Goal: Information Seeking & Learning: Learn about a topic

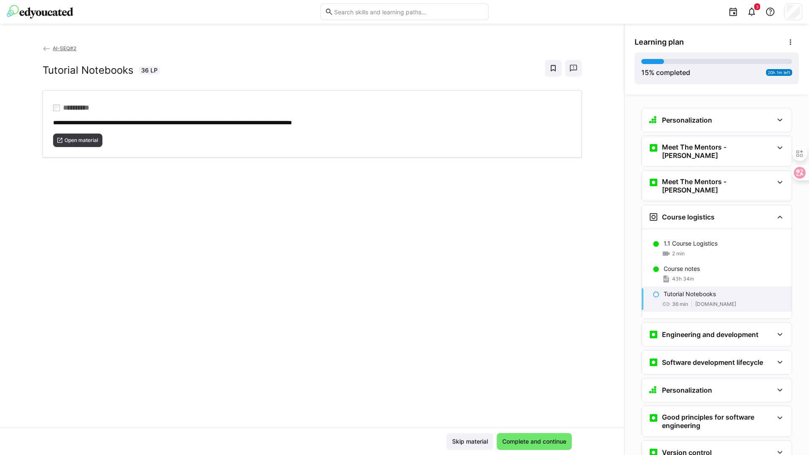
click at [62, 50] on span "AI-SEQ#2" at bounding box center [65, 48] width 24 height 6
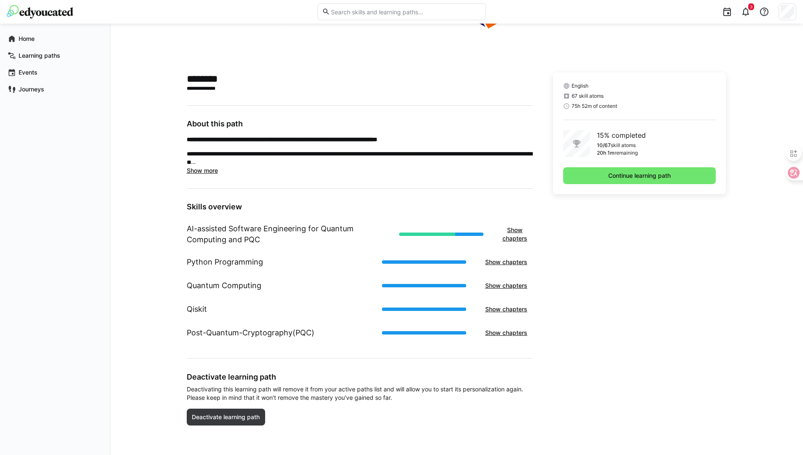
scroll to position [161, 0]
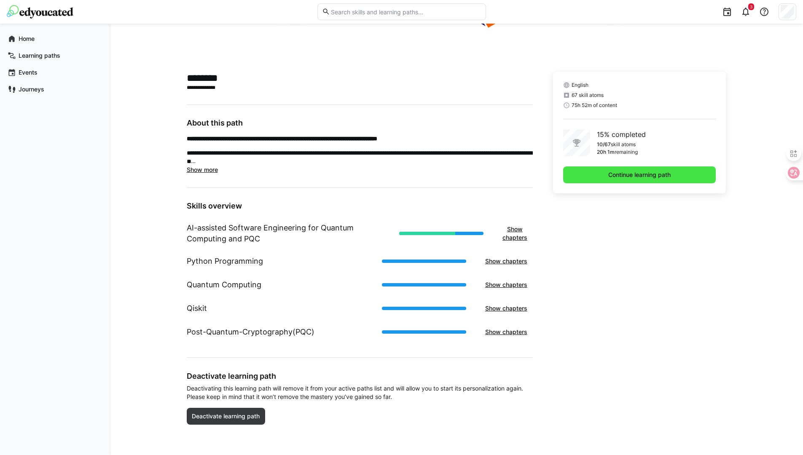
click at [645, 180] on span "Continue learning path" at bounding box center [639, 175] width 153 height 17
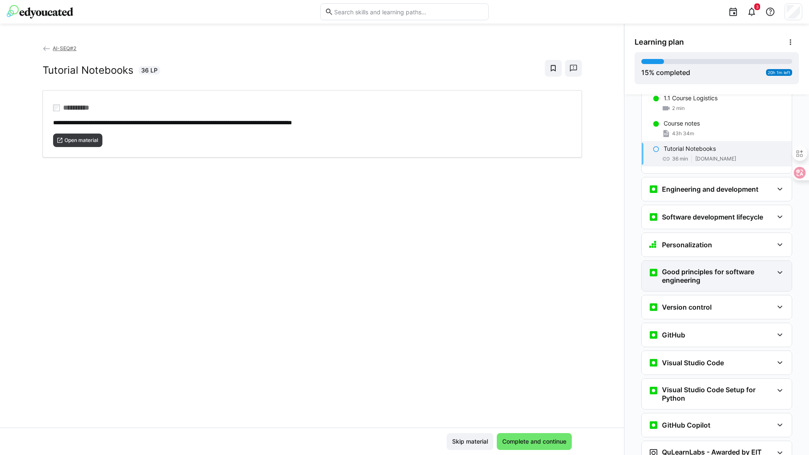
scroll to position [150, 0]
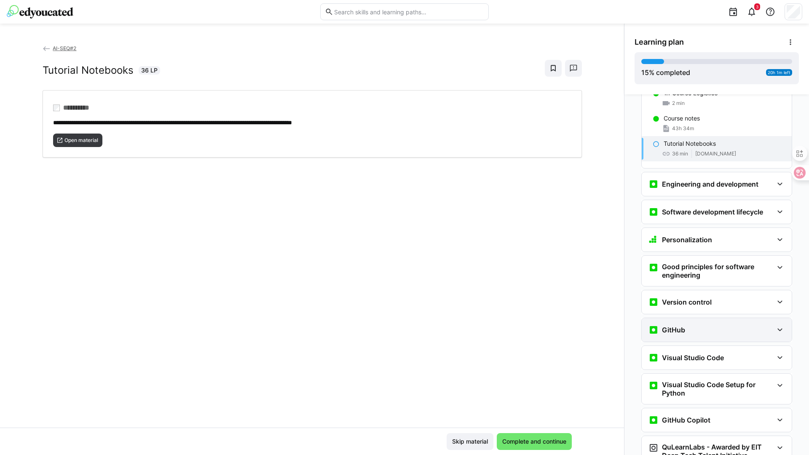
click at [719, 325] on div "GitHub" at bounding box center [711, 330] width 125 height 10
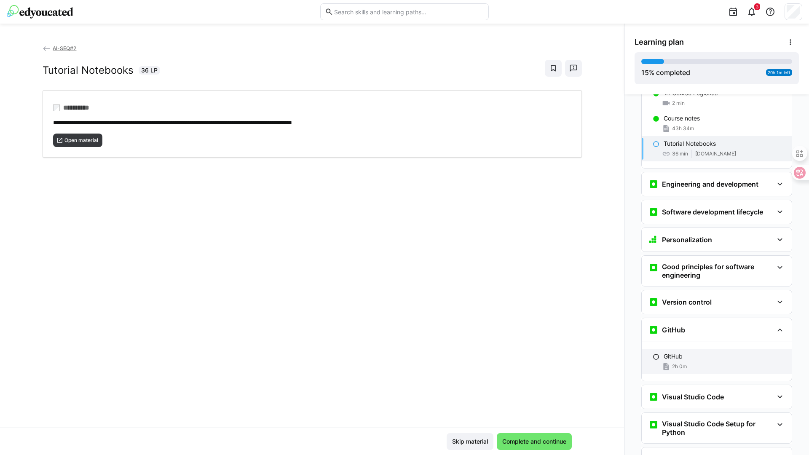
scroll to position [242, 0]
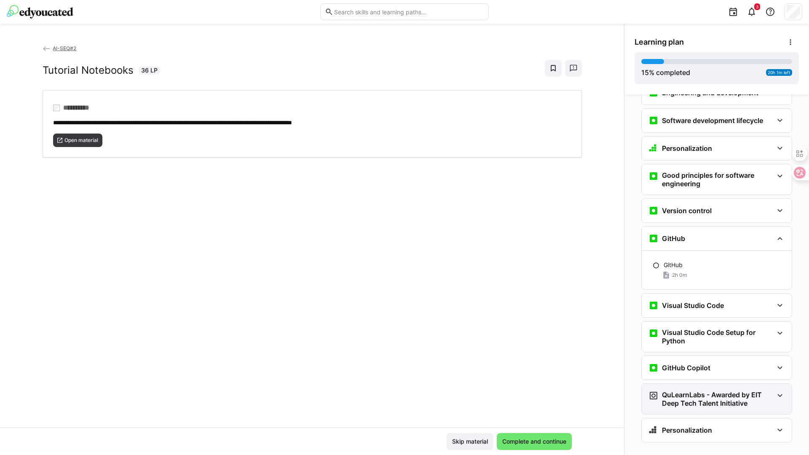
click at [732, 391] on h3 "QuLearnLabs - Awarded by EIT Deep Tech Talent Initiative" at bounding box center [717, 399] width 111 height 17
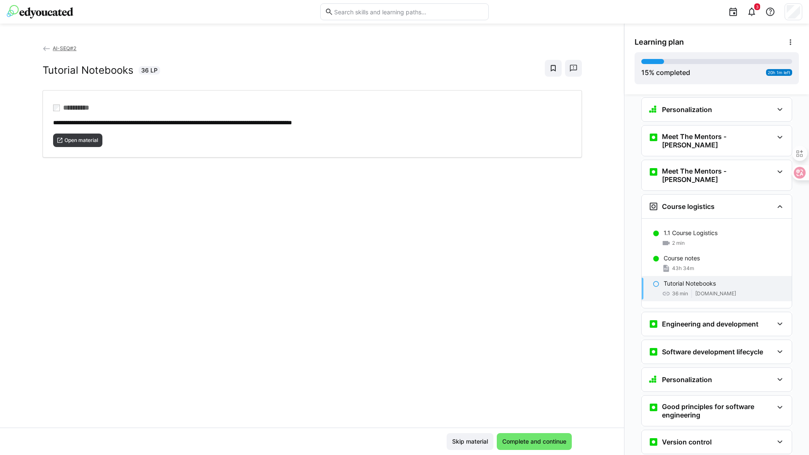
scroll to position [0, 0]
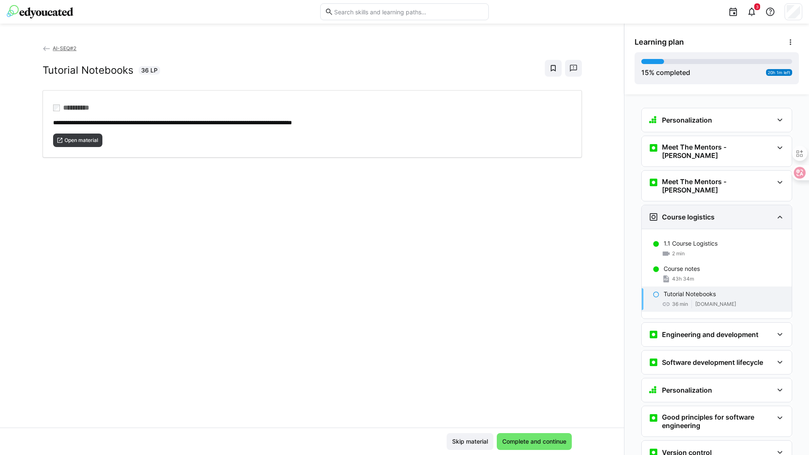
click at [707, 213] on h3 "Course logistics" at bounding box center [688, 217] width 53 height 8
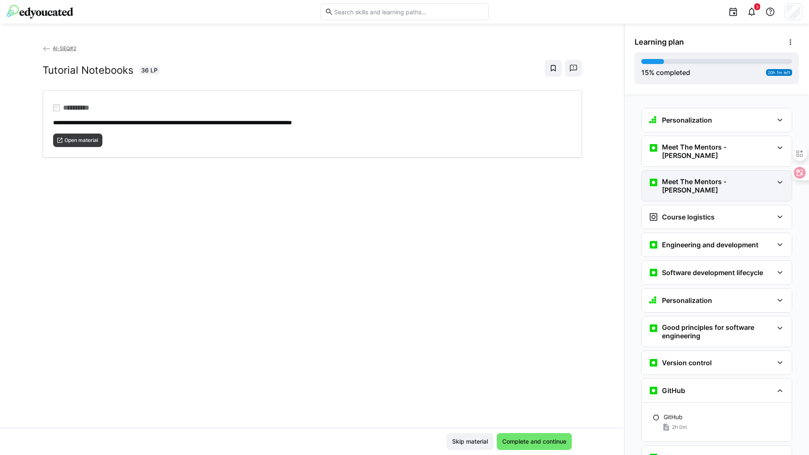
click at [716, 181] on div "Meet The Mentors - [PERSON_NAME]" at bounding box center [717, 186] width 150 height 30
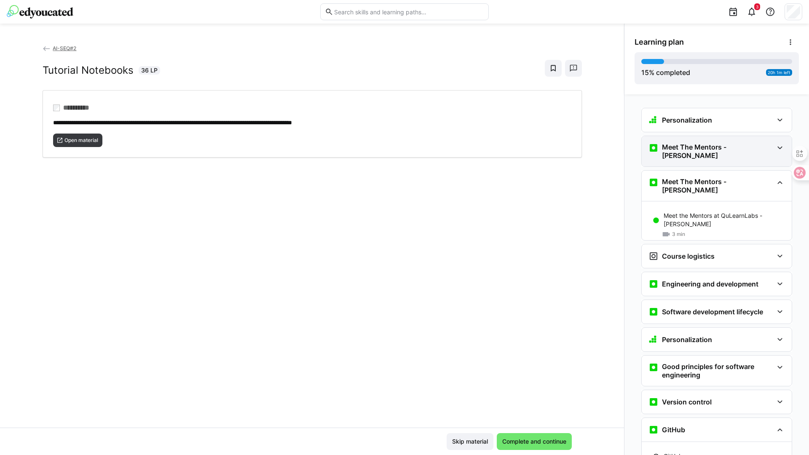
click at [726, 153] on div "Meet The Mentors - [PERSON_NAME]" at bounding box center [717, 151] width 150 height 30
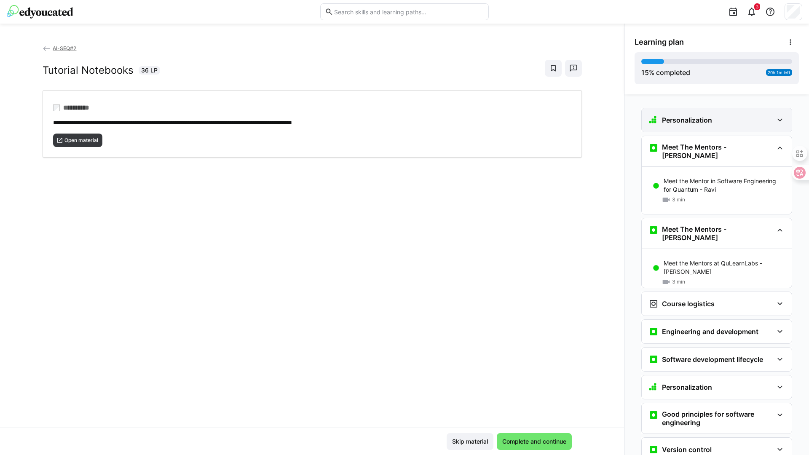
click at [710, 123] on div "Personalization" at bounding box center [711, 120] width 125 height 10
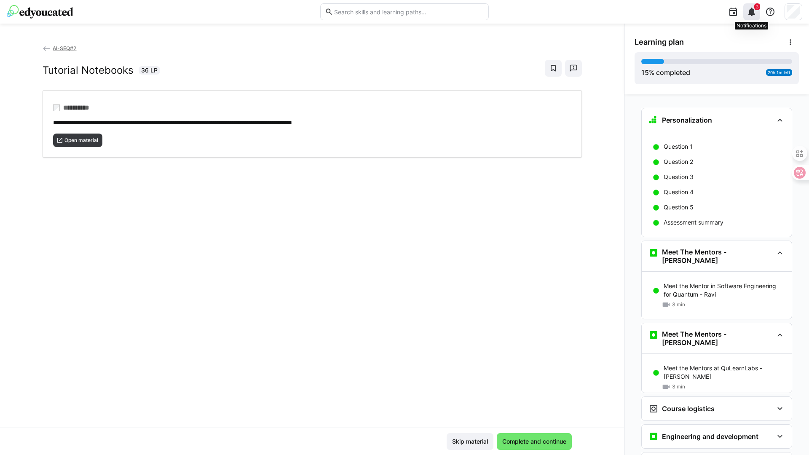
click at [753, 11] on eds-icon at bounding box center [752, 12] width 10 height 10
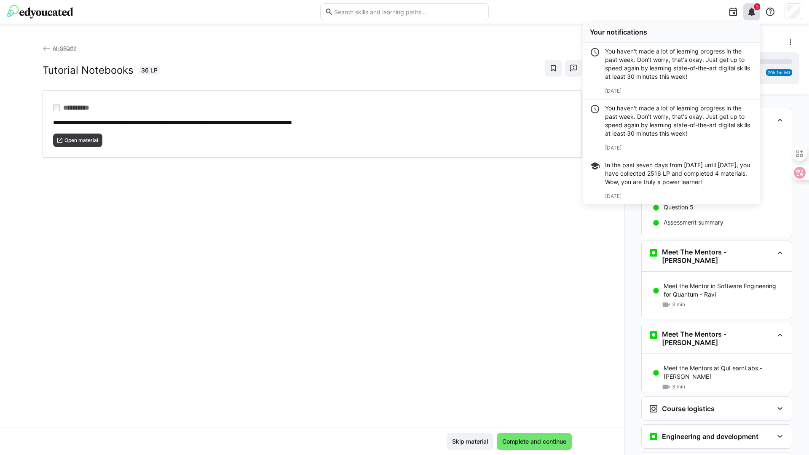
click at [40, 15] on img at bounding box center [40, 11] width 67 height 13
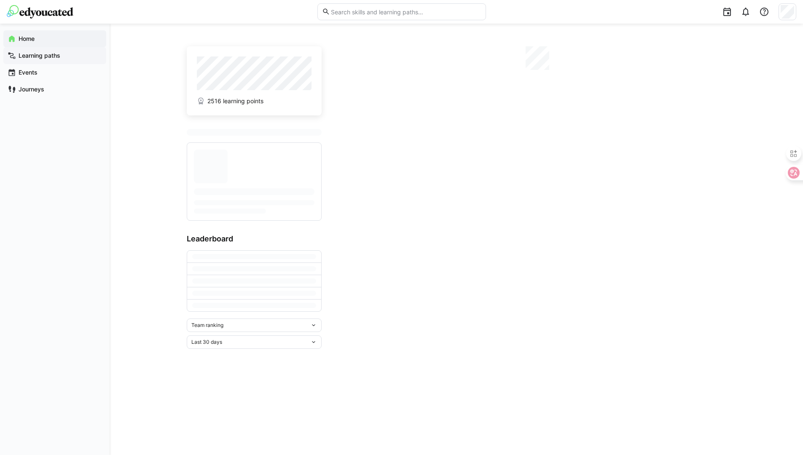
click at [60, 52] on span "Learning paths" at bounding box center [59, 55] width 85 height 8
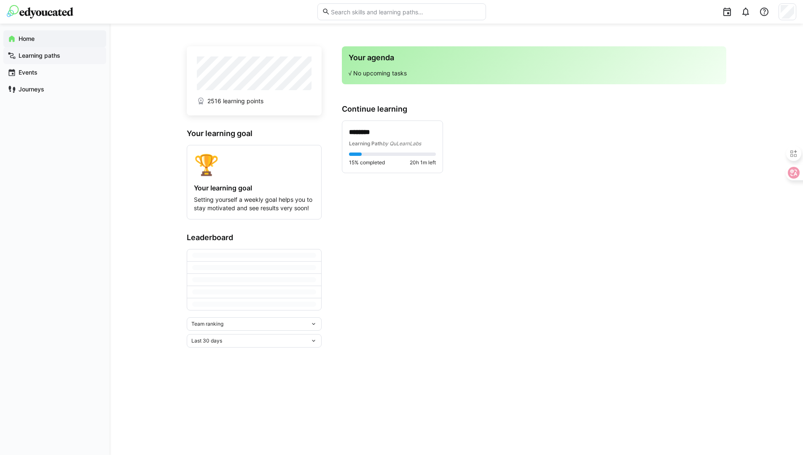
click at [60, 52] on span "Learning paths" at bounding box center [59, 55] width 85 height 8
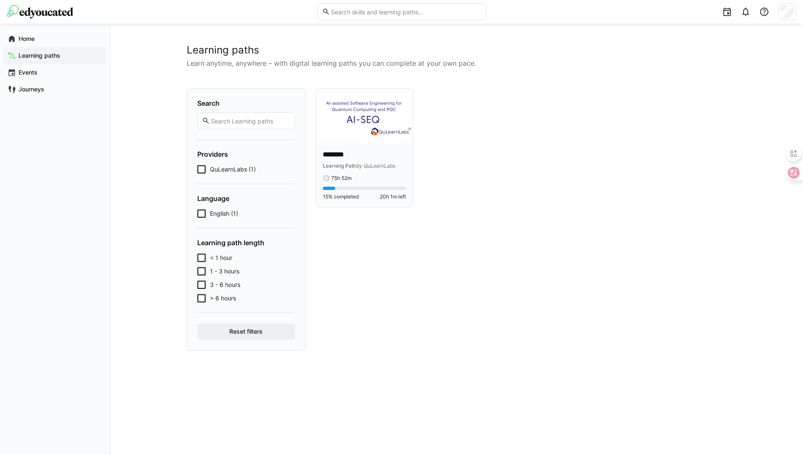
click at [355, 158] on p "********" at bounding box center [364, 155] width 83 height 10
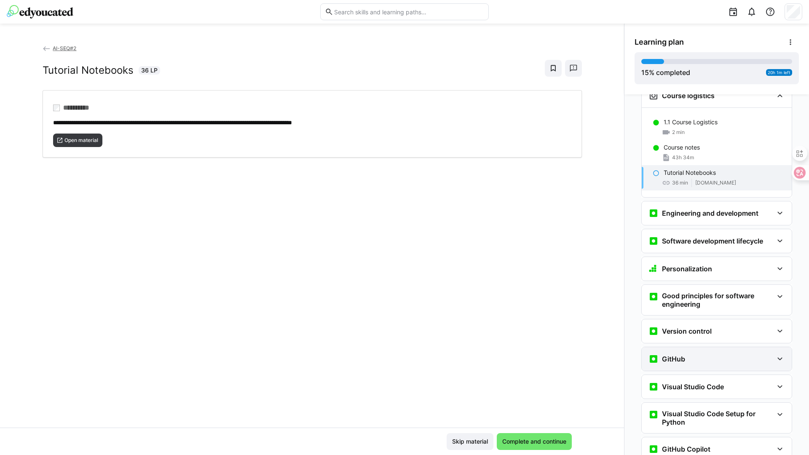
scroll to position [203, 0]
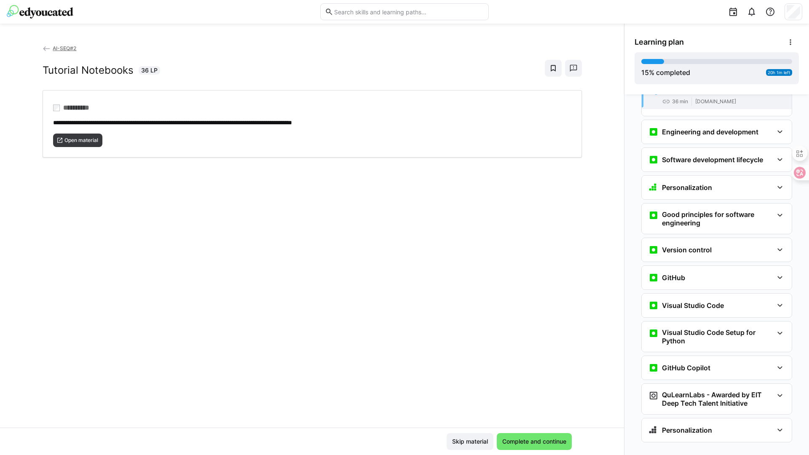
click at [715, 250] on app-classroom-navigation "Personalization Question 1 Question 2 Question 3 Question 4 Question 5 Assessme…" at bounding box center [717, 185] width 164 height 567
click at [710, 273] on div "GitHub" at bounding box center [711, 278] width 125 height 10
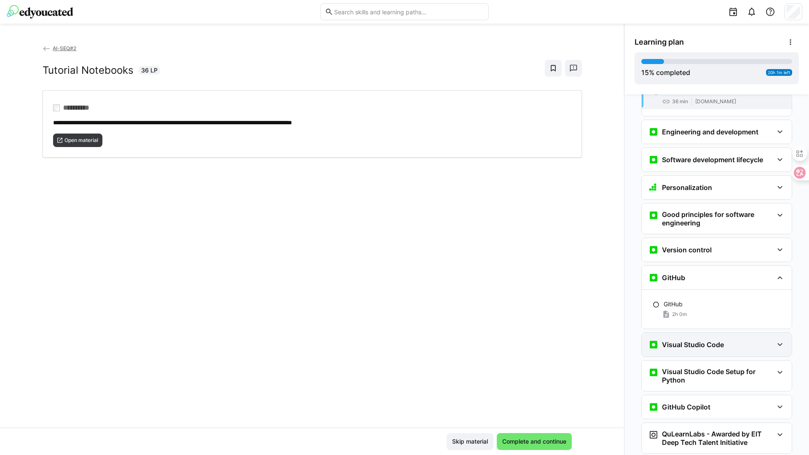
click at [718, 341] on h3 "Visual Studio Code" at bounding box center [693, 345] width 62 height 8
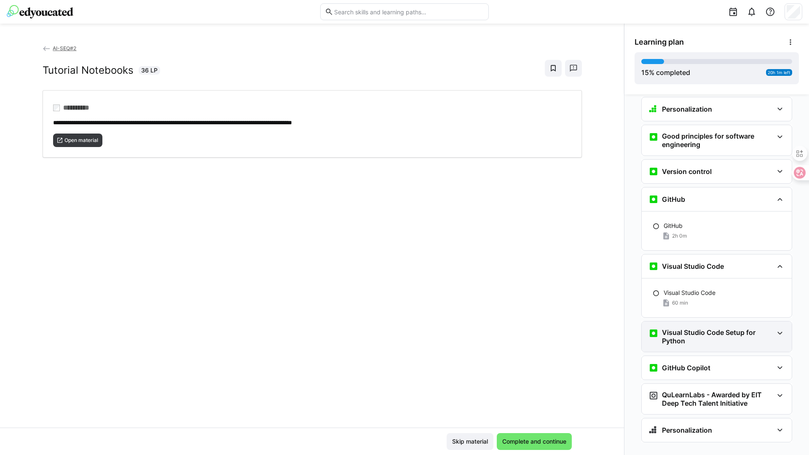
click at [716, 328] on h3 "Visual Studio Code Setup for Python" at bounding box center [717, 336] width 111 height 17
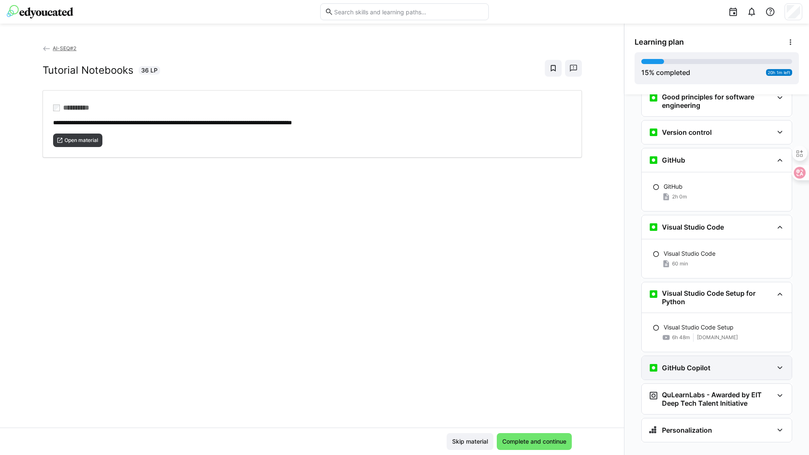
click at [709, 363] on div "GitHub Copilot" at bounding box center [711, 368] width 125 height 10
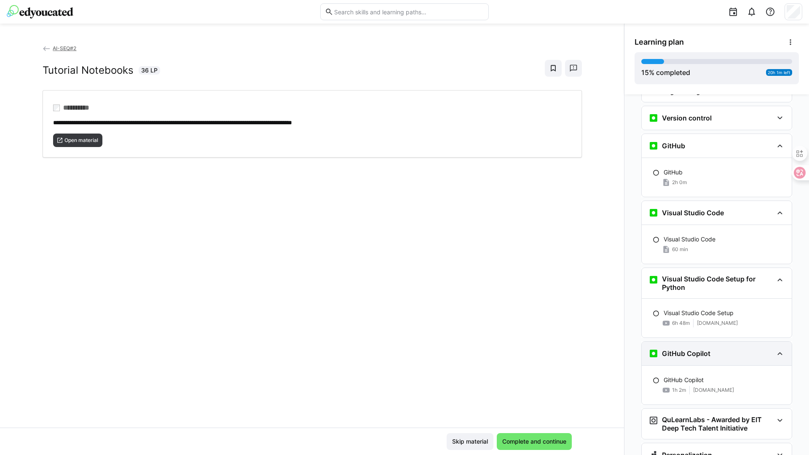
scroll to position [360, 0]
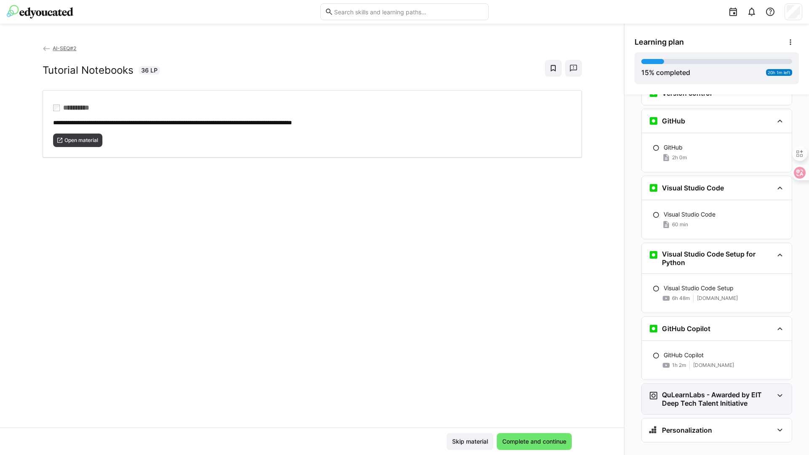
click at [720, 391] on h3 "QuLearnLabs - Awarded by EIT Deep Tech Talent Initiative" at bounding box center [717, 399] width 111 height 17
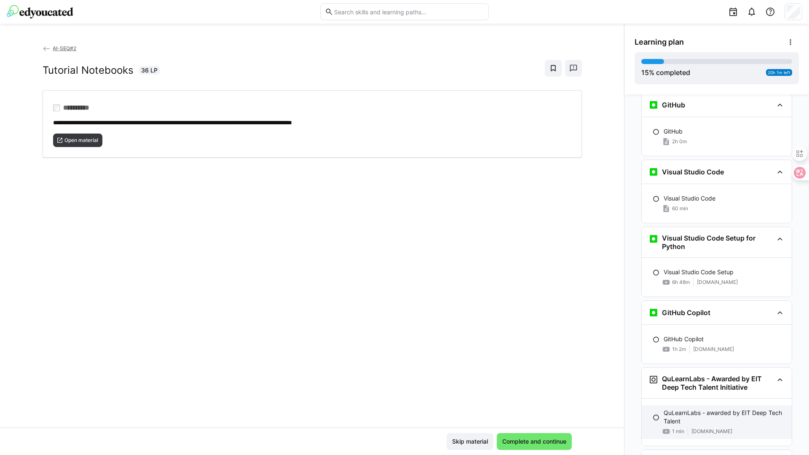
scroll to position [407, 0]
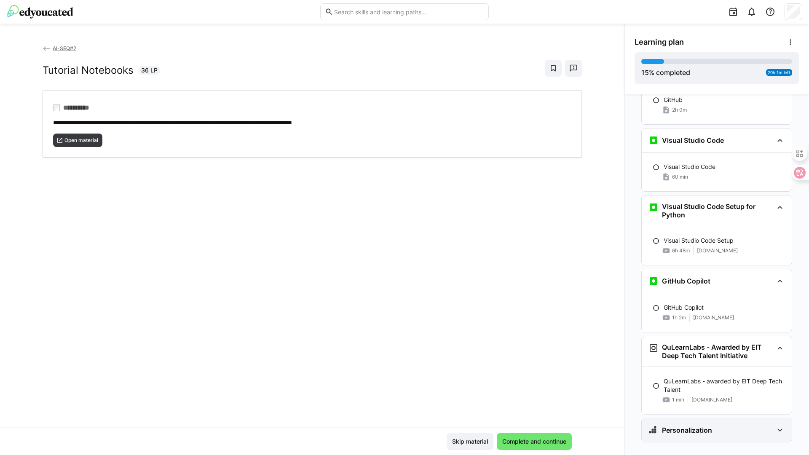
click at [710, 425] on div "Personalization" at bounding box center [711, 430] width 125 height 10
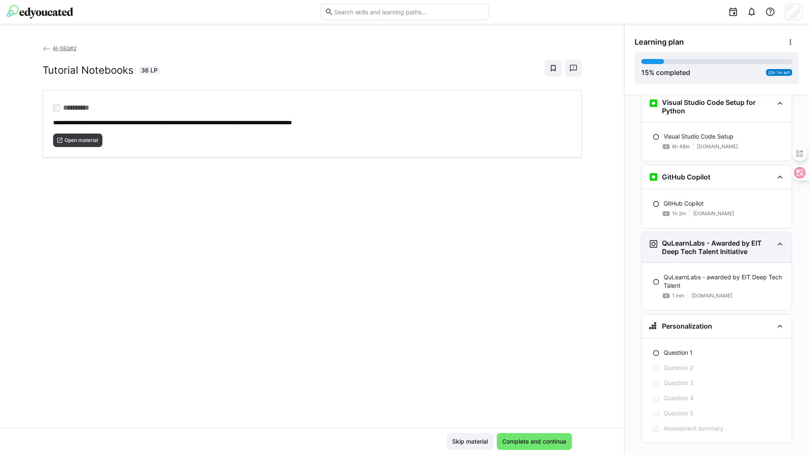
scroll to position [512, 0]
click at [704, 348] on div "Question 1" at bounding box center [724, 352] width 121 height 8
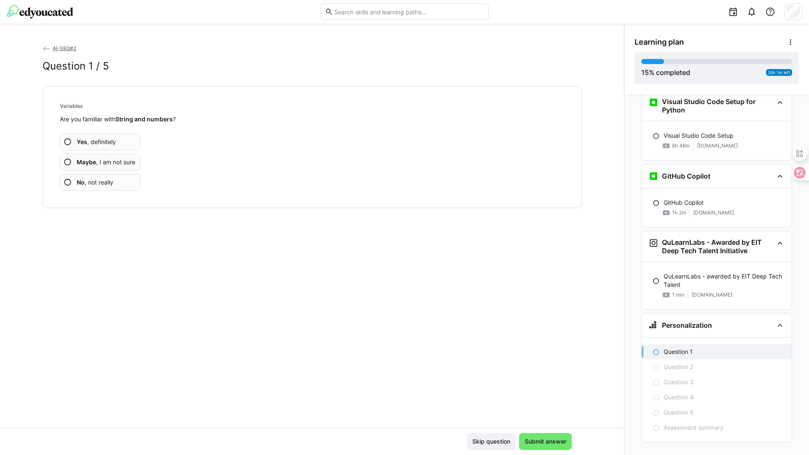
click at [120, 143] on app-assessment-question-radio "Yes , definitely" at bounding box center [100, 142] width 81 height 17
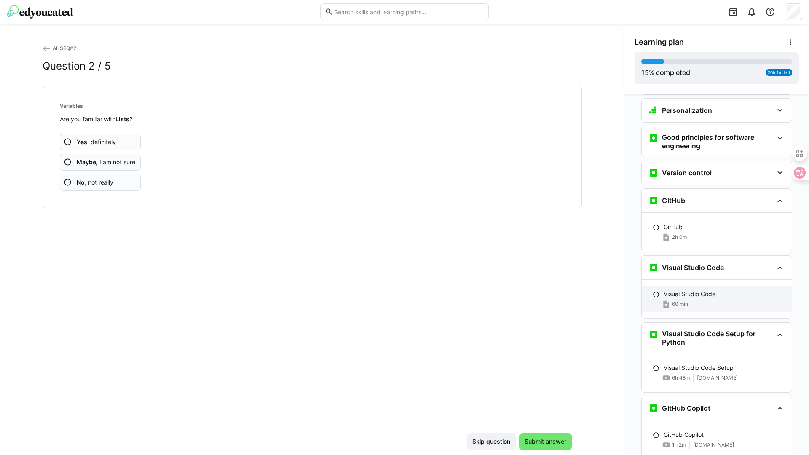
scroll to position [199, 0]
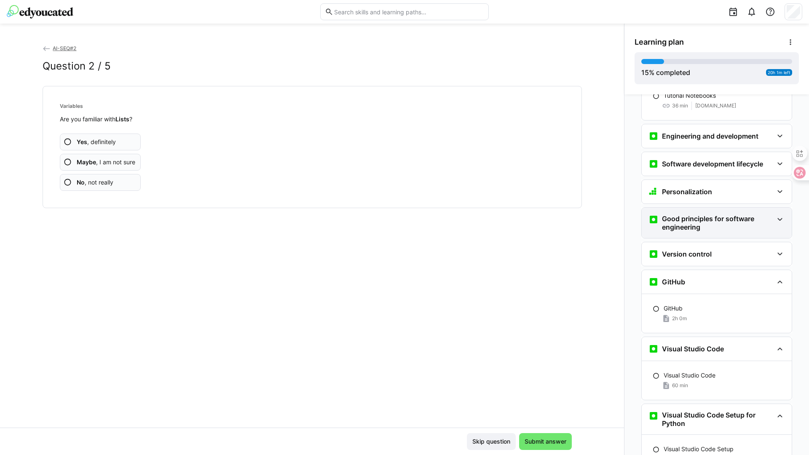
click at [733, 215] on h3 "Good principles for software engineering" at bounding box center [717, 223] width 111 height 17
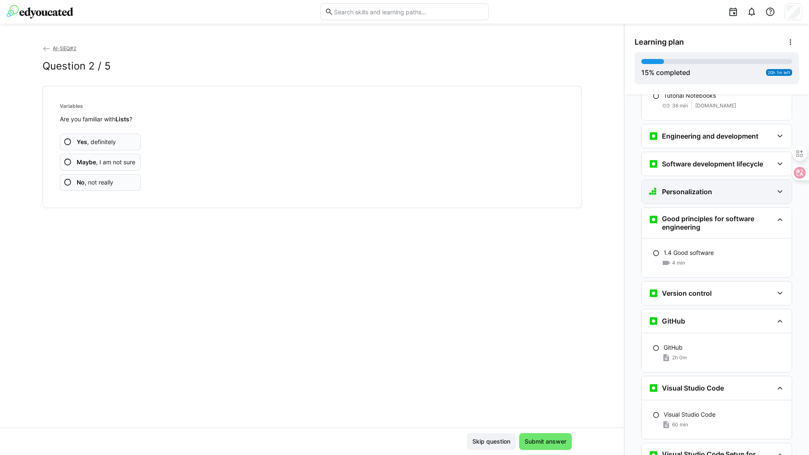
click at [717, 187] on div "Personalization" at bounding box center [711, 192] width 125 height 10
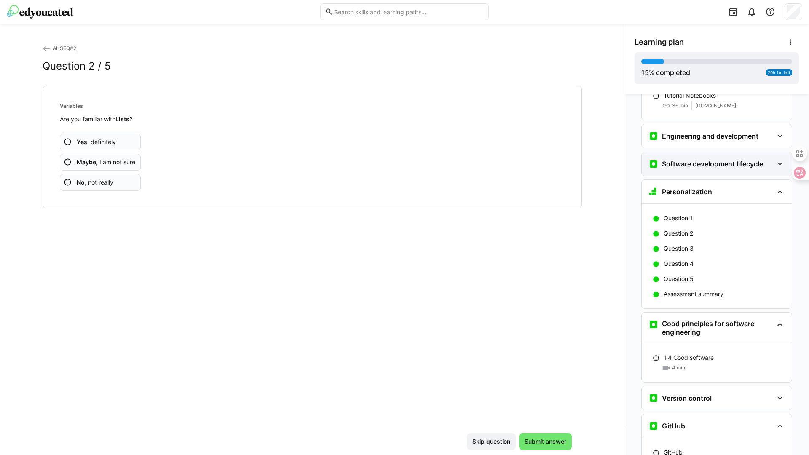
click at [705, 160] on h3 "Software development lifecycle" at bounding box center [712, 164] width 101 height 8
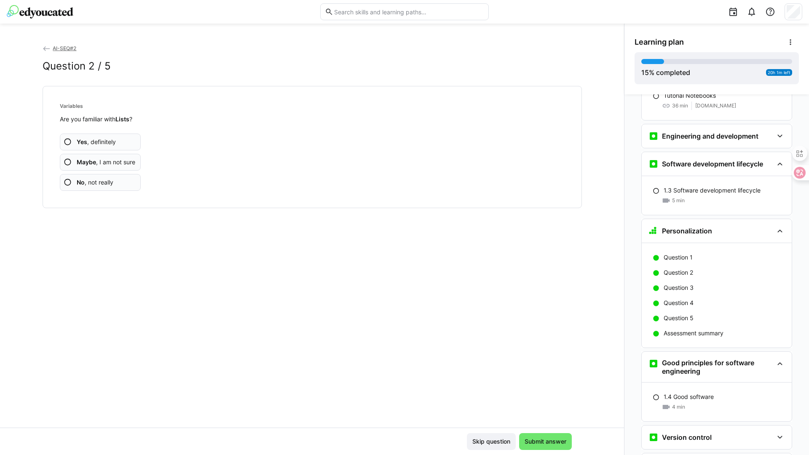
click at [105, 146] on span "Yes , definitely" at bounding box center [96, 142] width 39 height 8
drag, startPoint x: 108, startPoint y: 143, endPoint x: 113, endPoint y: 143, distance: 5.5
click at [108, 143] on span "Yes , definitely" at bounding box center [96, 142] width 39 height 8
click at [112, 145] on span "Yes , definitely" at bounding box center [96, 142] width 39 height 8
click at [121, 142] on app-assessment-question-radio "Yes , definitely" at bounding box center [100, 142] width 81 height 17
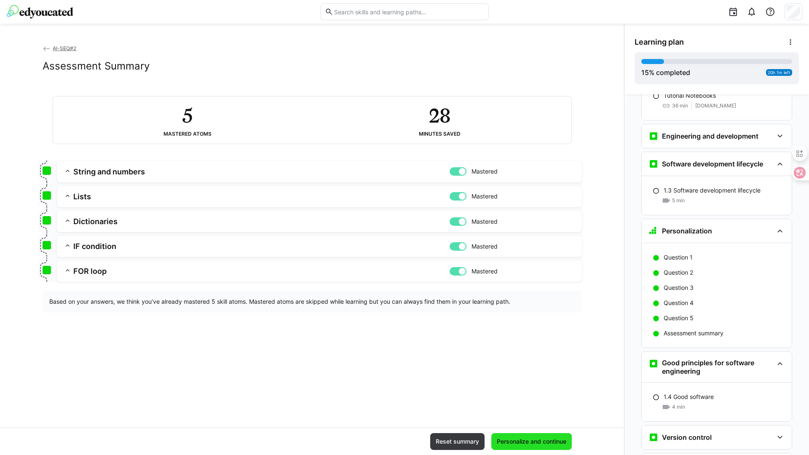
click at [531, 443] on span "Personalize and continue" at bounding box center [532, 442] width 72 height 8
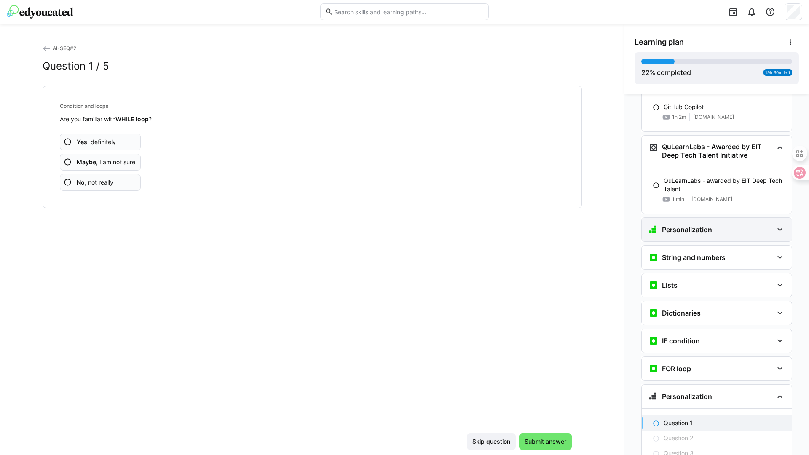
scroll to position [791, 0]
click at [720, 225] on div "Personalization" at bounding box center [711, 230] width 125 height 10
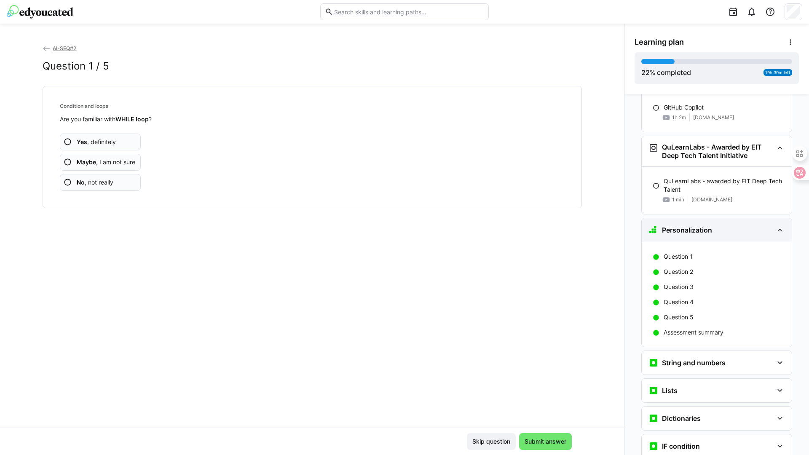
click at [720, 225] on div "Personalization" at bounding box center [711, 230] width 125 height 10
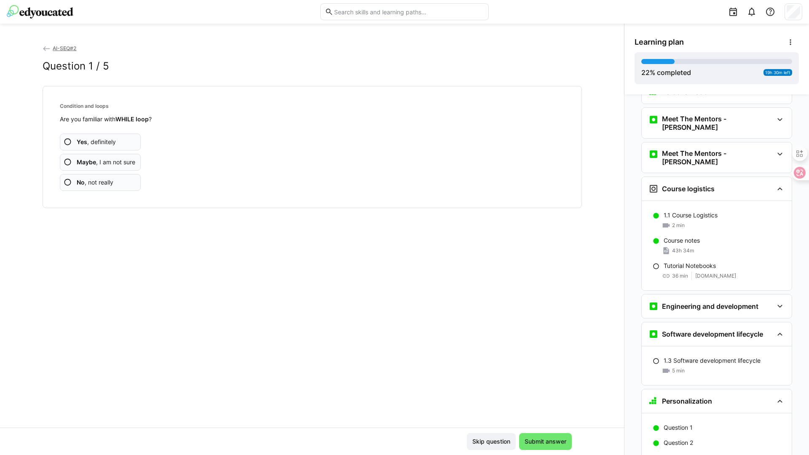
scroll to position [0, 0]
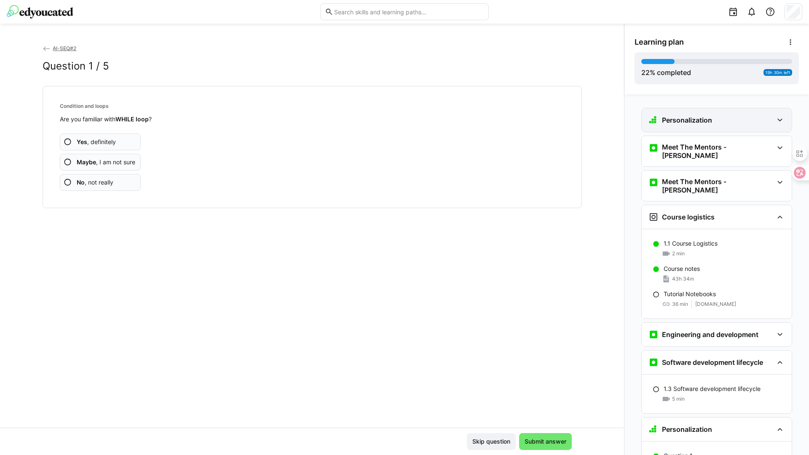
click at [728, 115] on div "Personalization" at bounding box center [711, 120] width 125 height 10
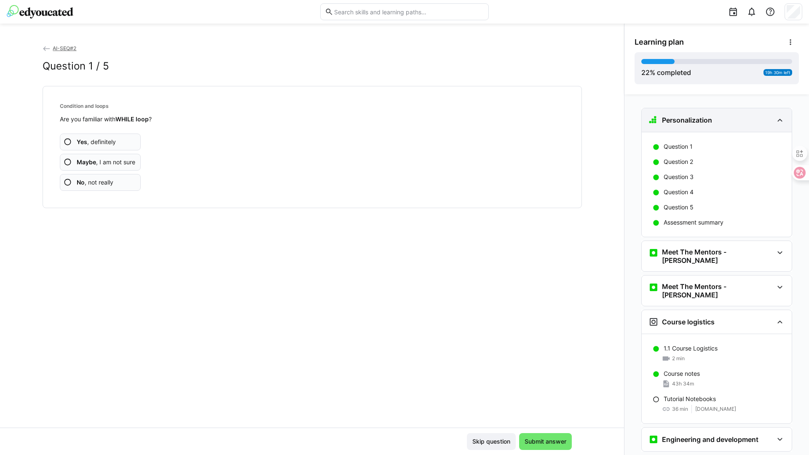
click at [728, 115] on div "Personalization" at bounding box center [711, 120] width 125 height 10
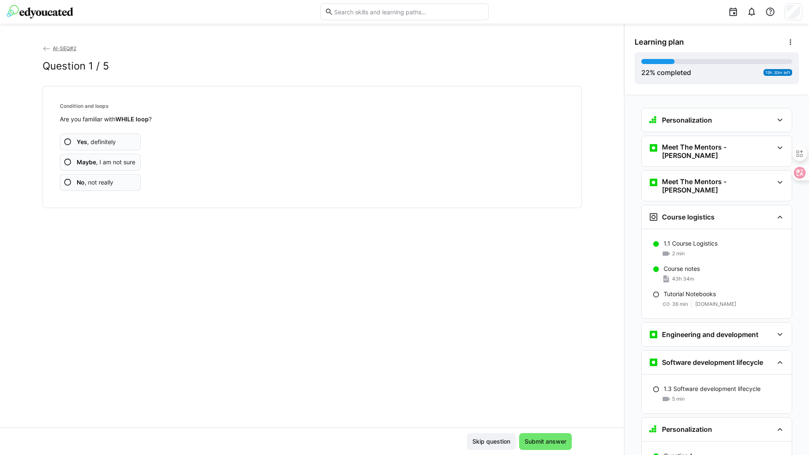
click at [114, 142] on app-assessment-question-radio "Yes , definitely" at bounding box center [100, 142] width 81 height 17
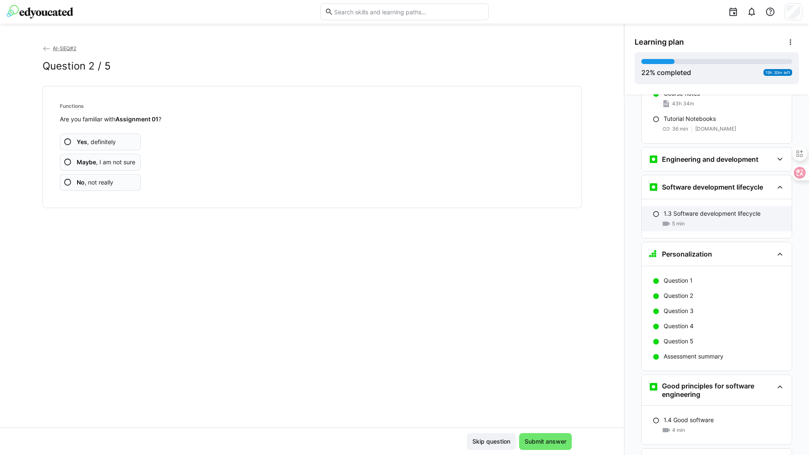
click at [705, 220] on div "5 min" at bounding box center [724, 224] width 121 height 8
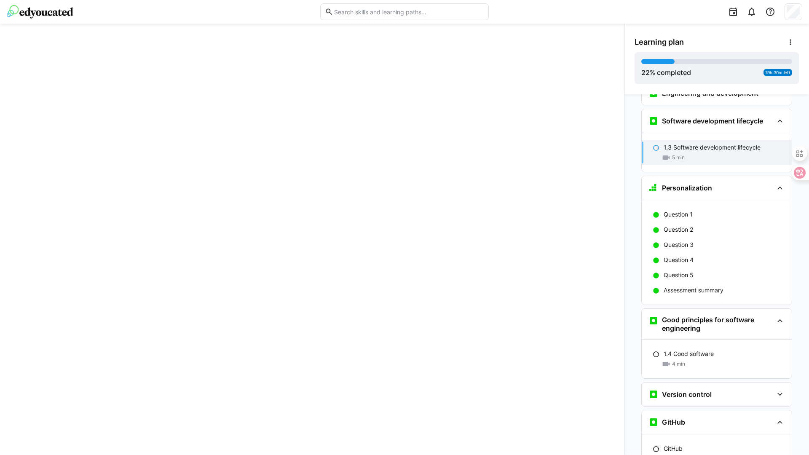
scroll to position [242, 0]
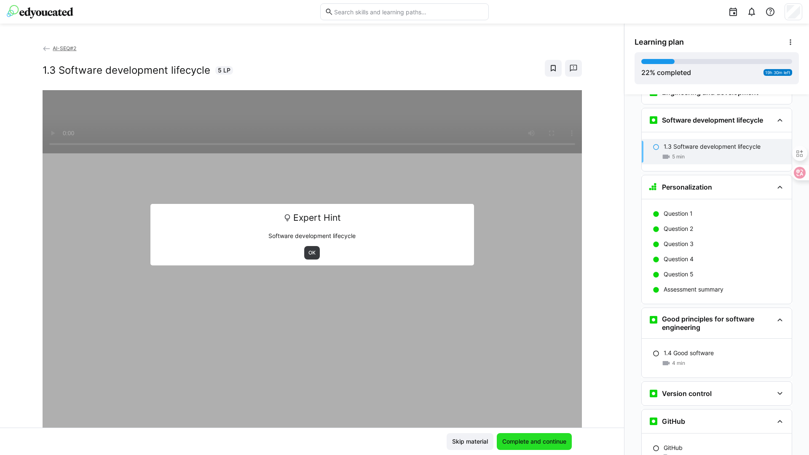
click at [517, 443] on span "Complete and continue" at bounding box center [534, 442] width 67 height 8
click at [308, 253] on span "OK" at bounding box center [312, 253] width 9 height 7
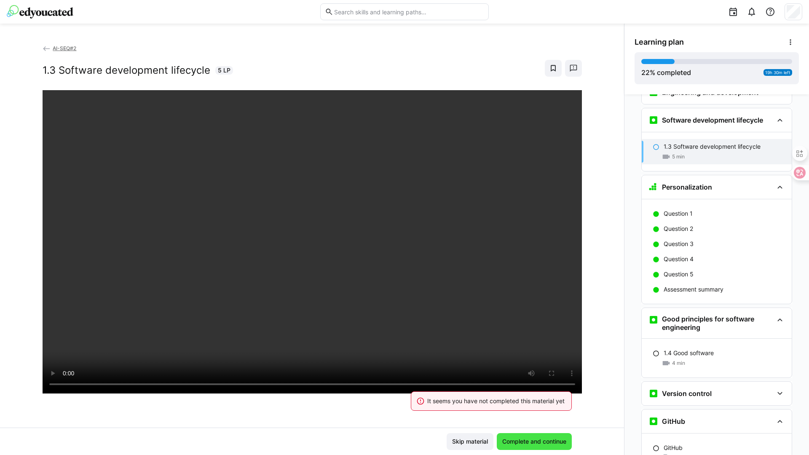
click at [558, 444] on span "Complete and continue" at bounding box center [534, 442] width 67 height 8
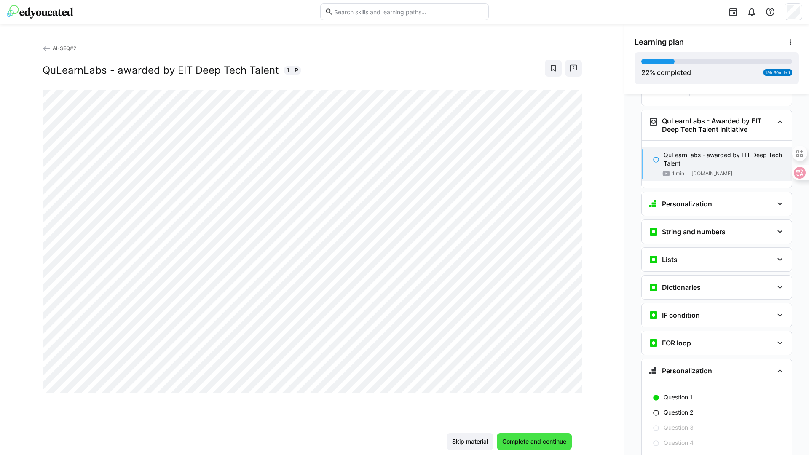
click at [526, 441] on span "Complete and continue" at bounding box center [534, 442] width 67 height 8
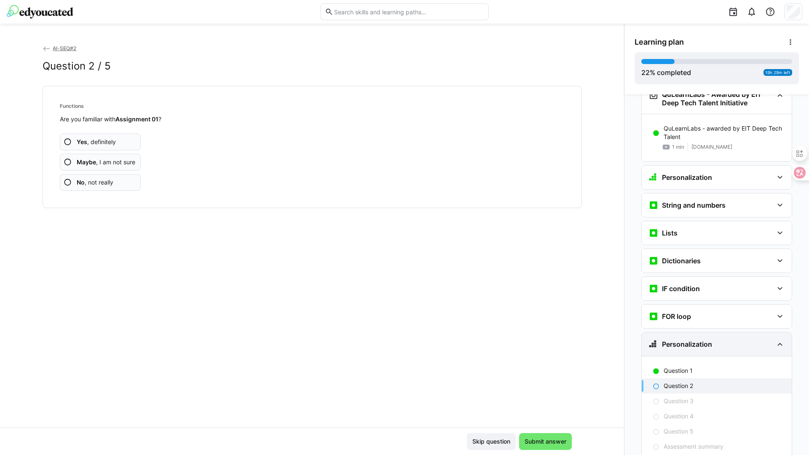
scroll to position [668, 0]
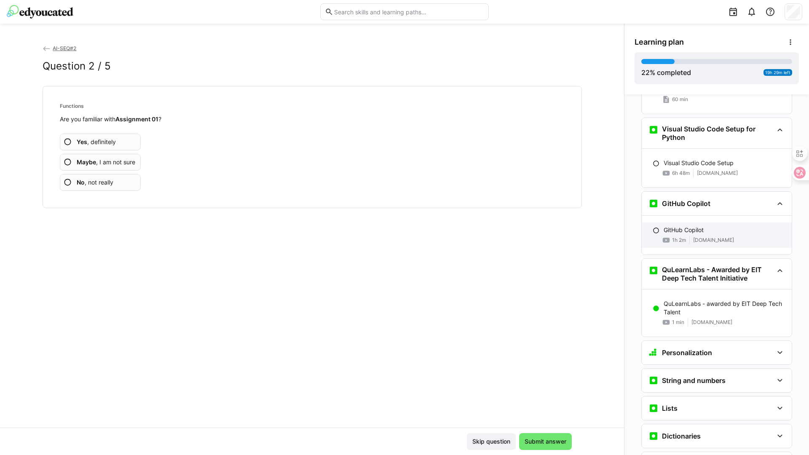
click at [688, 236] on div "1h 2m [DOMAIN_NAME]" at bounding box center [724, 240] width 121 height 8
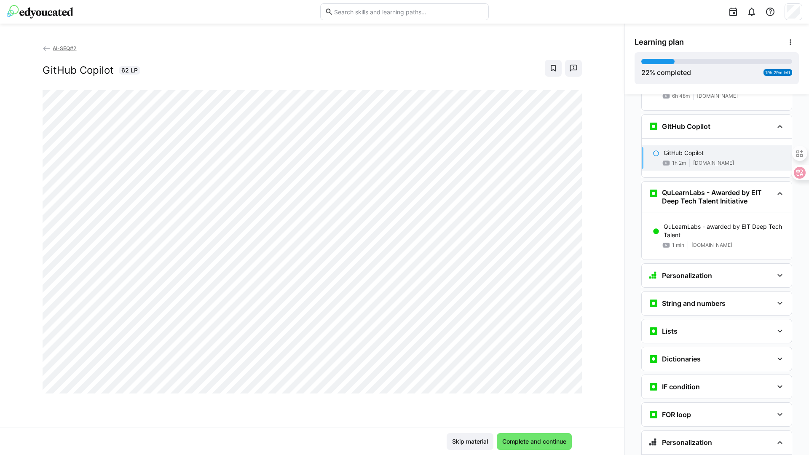
scroll to position [752, 0]
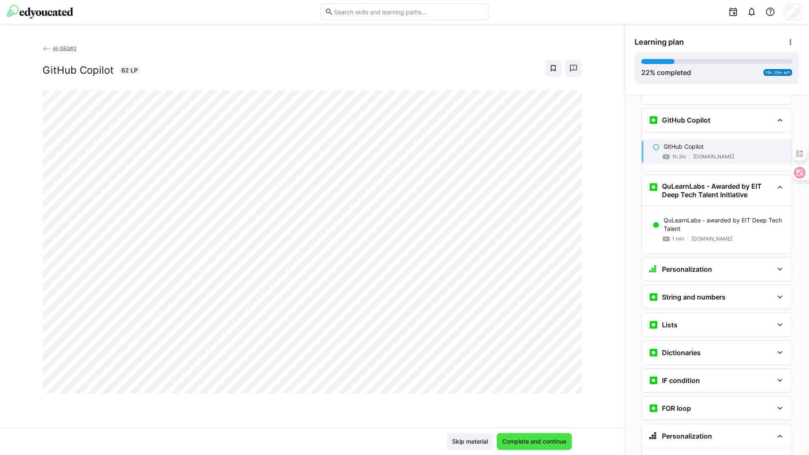
click at [533, 443] on span "Complete and continue" at bounding box center [534, 442] width 67 height 8
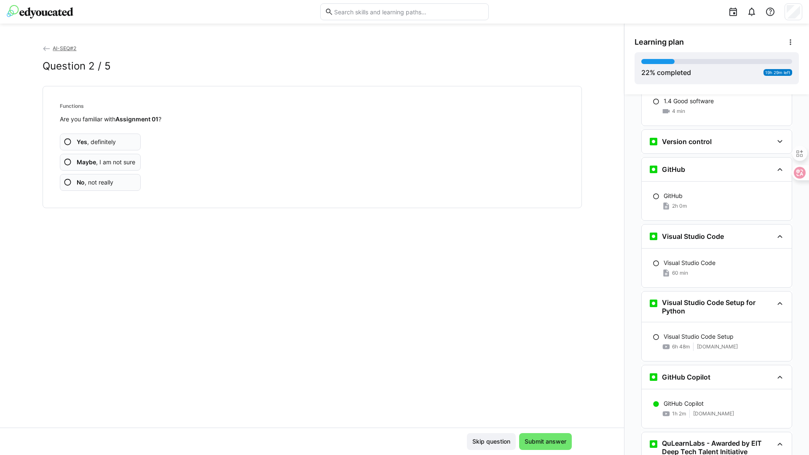
click at [685, 249] on div "Visual Studio Code 60 min" at bounding box center [717, 268] width 150 height 39
click at [684, 259] on p "Visual Studio Code" at bounding box center [690, 263] width 52 height 8
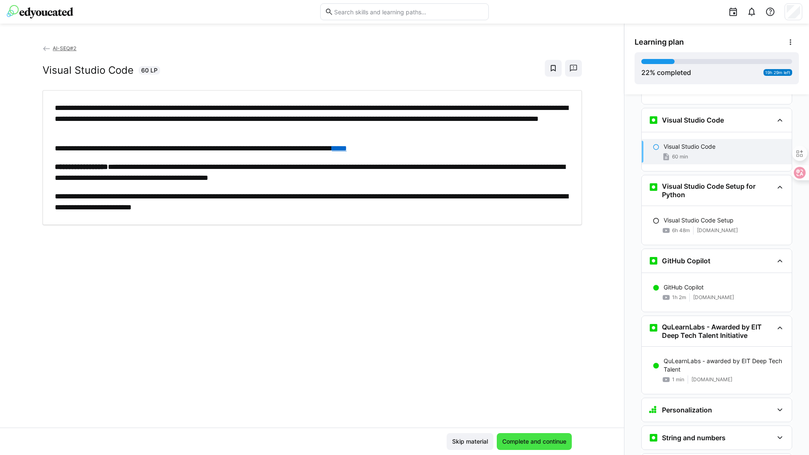
click at [526, 439] on span "Complete and continue" at bounding box center [534, 442] width 67 height 8
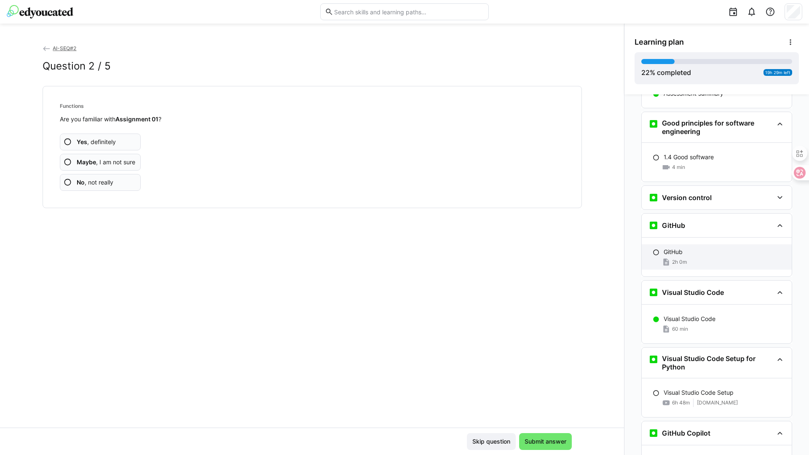
click at [691, 258] on div "2h 0m" at bounding box center [724, 262] width 121 height 8
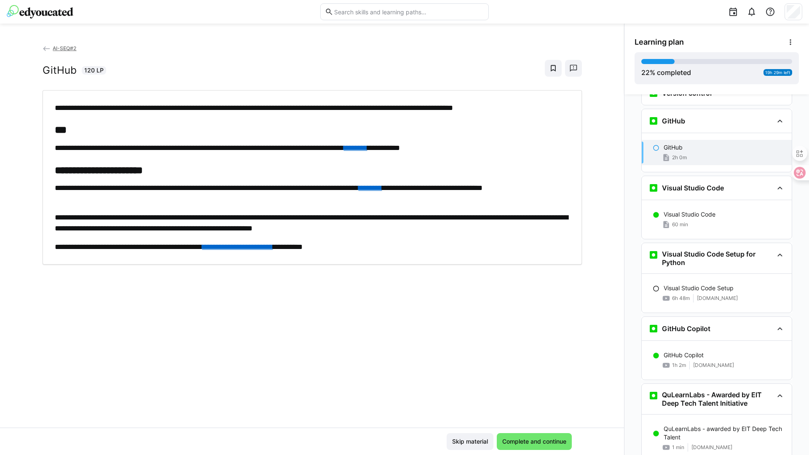
scroll to position [544, 0]
click at [542, 445] on span "Complete and continue" at bounding box center [534, 442] width 67 height 8
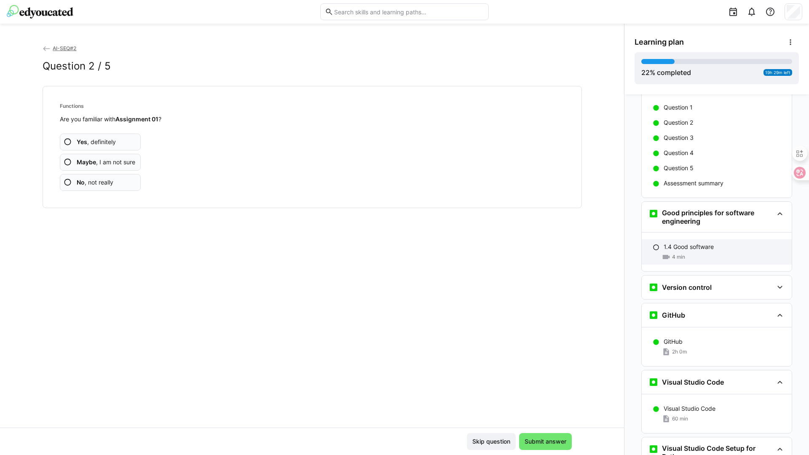
click at [685, 243] on p "1.4 Good software" at bounding box center [689, 247] width 50 height 8
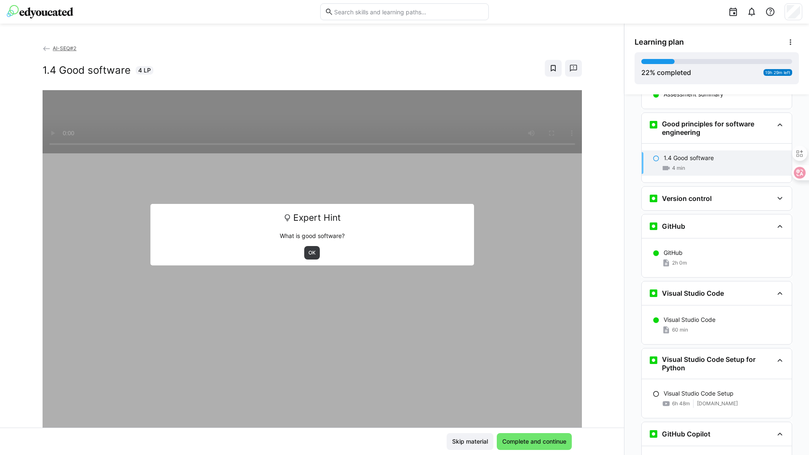
scroll to position [442, 0]
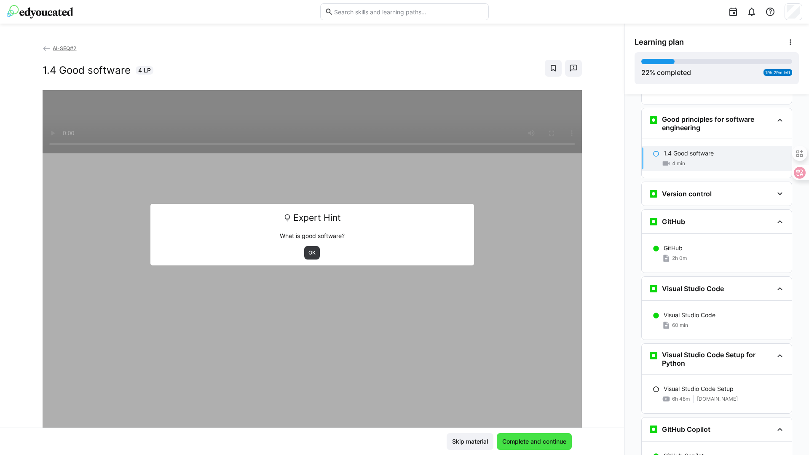
click at [540, 442] on span "Complete and continue" at bounding box center [534, 442] width 67 height 8
click at [679, 385] on p "Visual Studio Code Setup" at bounding box center [699, 389] width 70 height 8
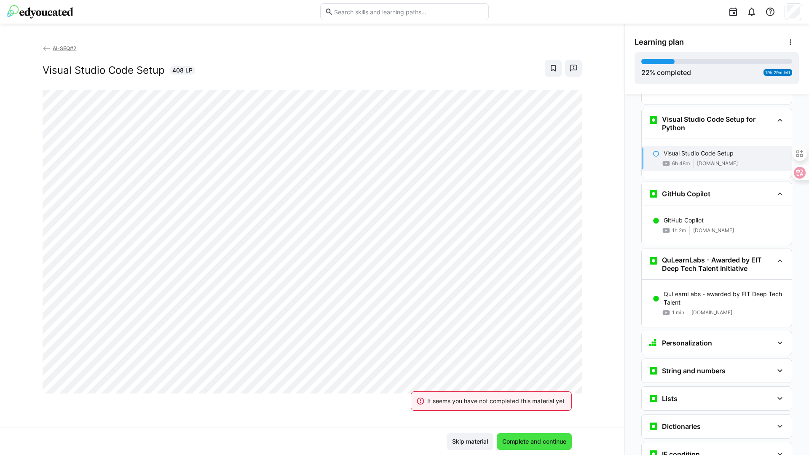
click at [530, 442] on span "Complete and continue" at bounding box center [534, 442] width 67 height 8
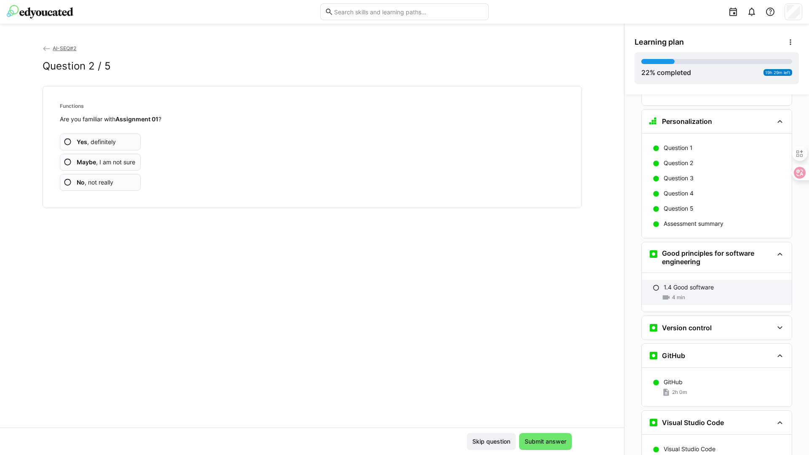
click at [682, 293] on div "4 min" at bounding box center [724, 297] width 121 height 8
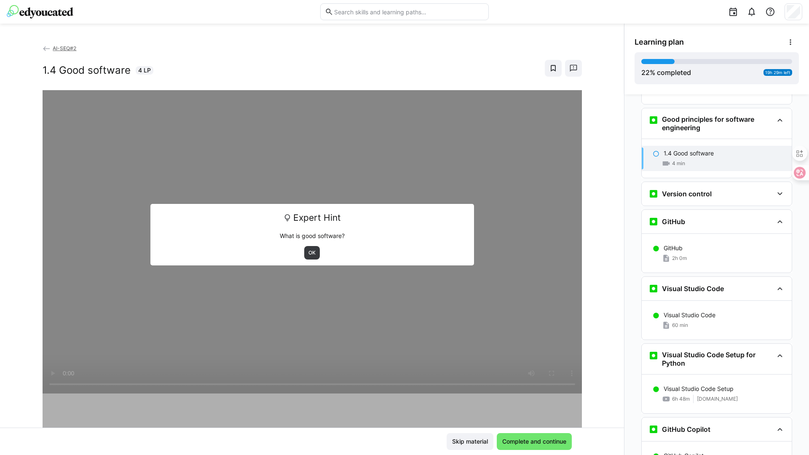
click at [299, 253] on div "OK" at bounding box center [312, 252] width 312 height 13
click at [308, 253] on span "OK" at bounding box center [312, 253] width 9 height 7
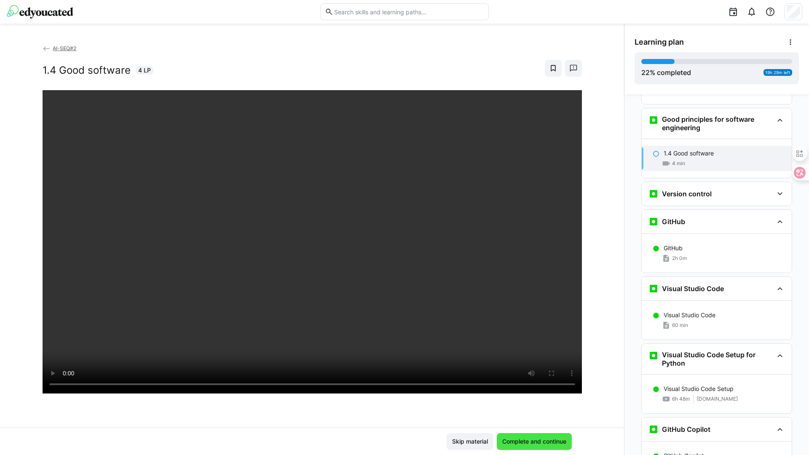
click at [517, 438] on span "Complete and continue" at bounding box center [534, 442] width 67 height 8
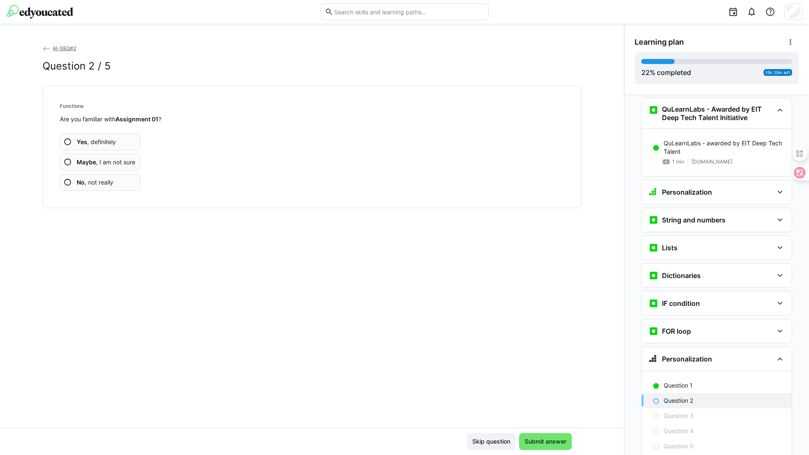
scroll to position [821, 0]
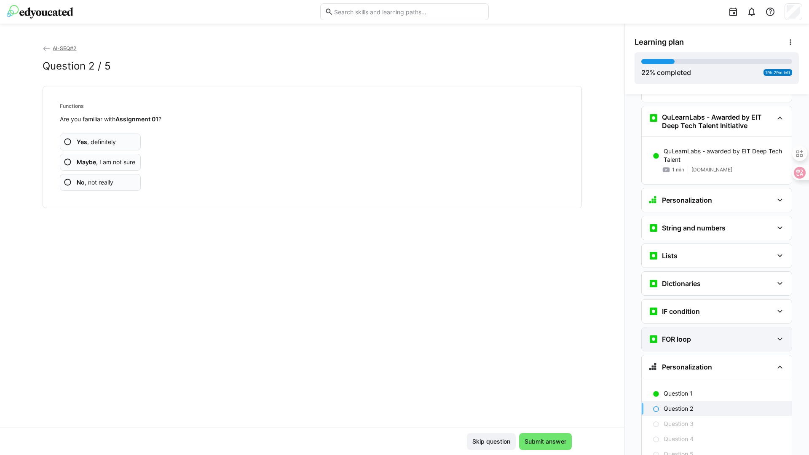
click at [678, 328] on div "FOR loop" at bounding box center [717, 340] width 150 height 24
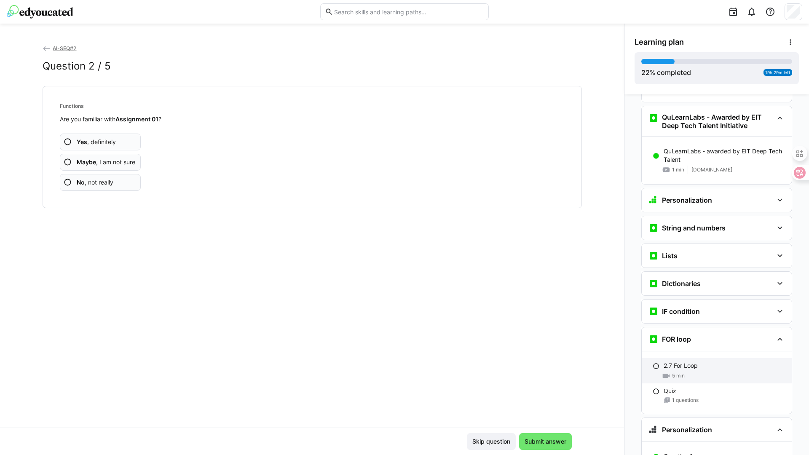
click at [670, 362] on p "2.7 For Loop" at bounding box center [681, 366] width 34 height 8
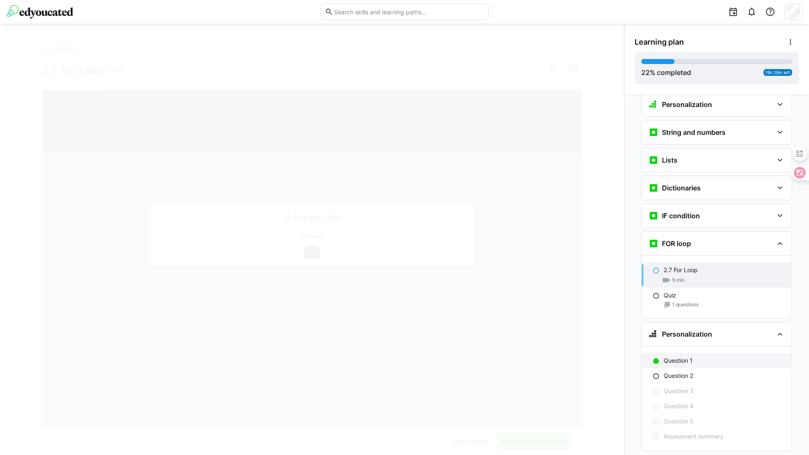
scroll to position [925, 0]
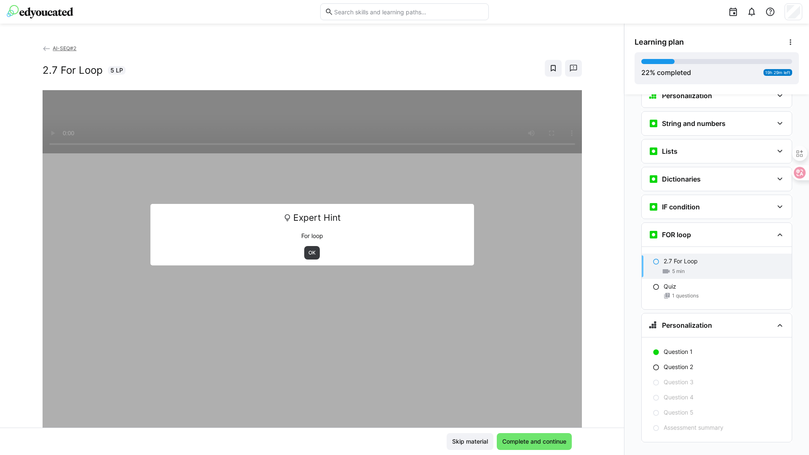
click at [308, 253] on span "OK" at bounding box center [312, 253] width 9 height 7
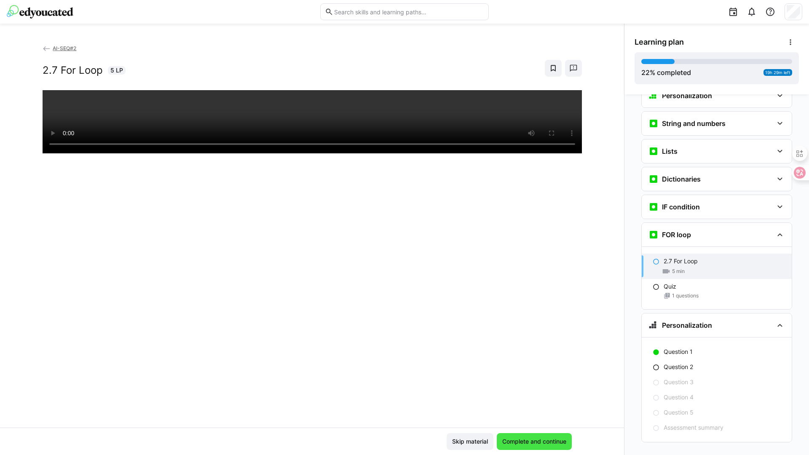
click at [530, 438] on span "Complete and continue" at bounding box center [534, 442] width 67 height 8
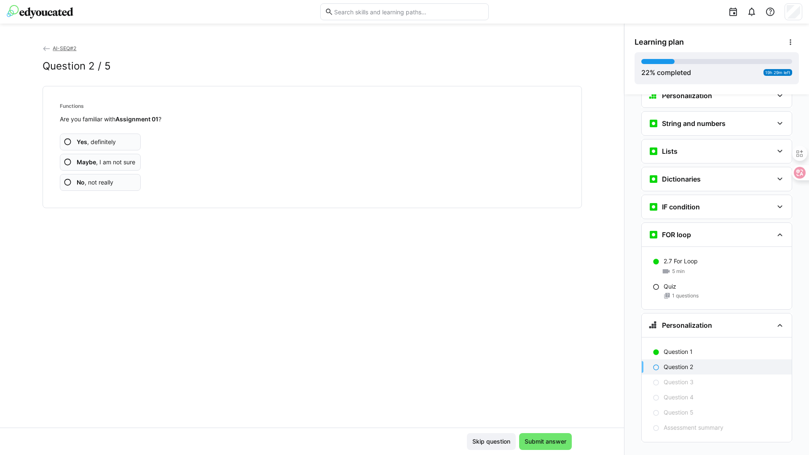
click at [99, 136] on app-assessment-question-radio "Yes , definitely" at bounding box center [100, 142] width 81 height 17
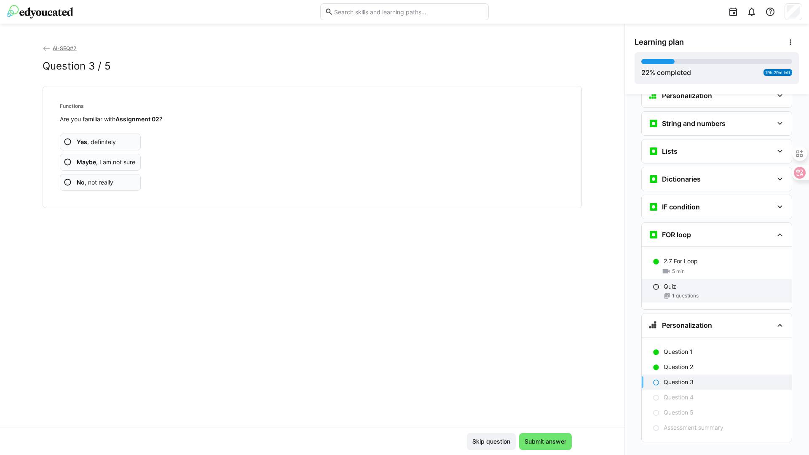
click at [672, 293] on span "1 questions" at bounding box center [685, 296] width 27 height 7
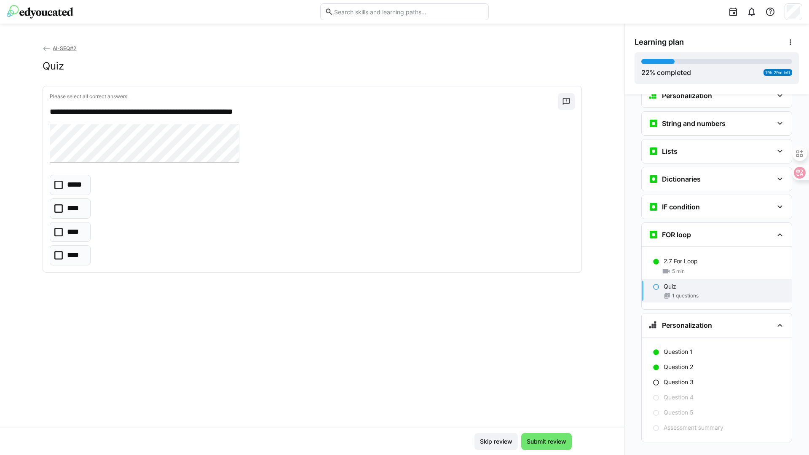
click at [62, 260] on eds-checkbox "****" at bounding box center [70, 255] width 41 height 20
click at [563, 444] on span "Submit review" at bounding box center [547, 442] width 42 height 8
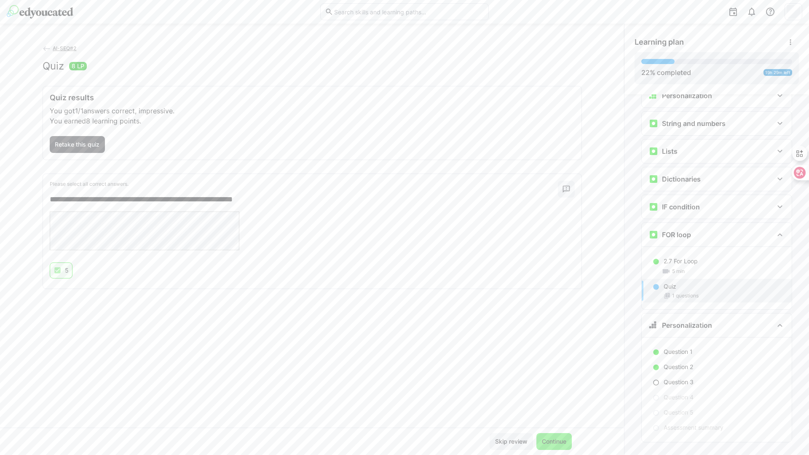
click at [546, 442] on span "Continue" at bounding box center [554, 442] width 27 height 8
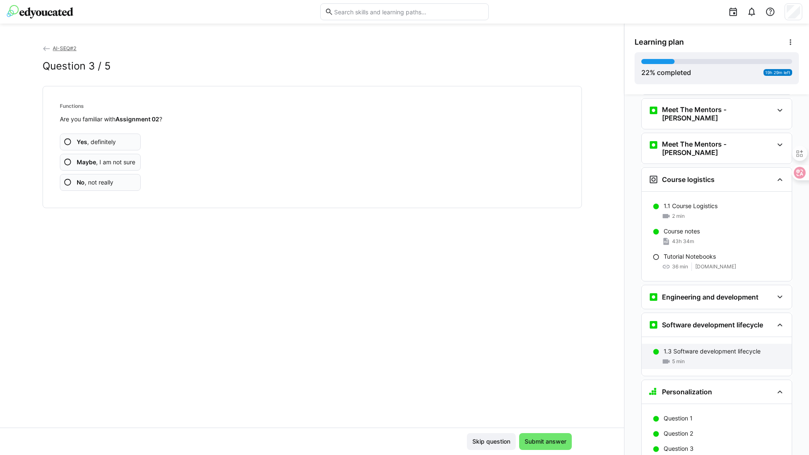
scroll to position [0, 0]
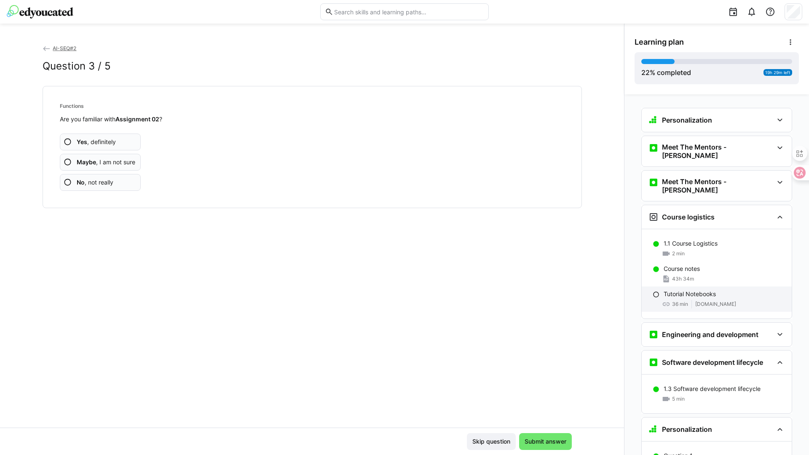
click at [685, 290] on p "Tutorial Notebooks" at bounding box center [690, 294] width 52 height 8
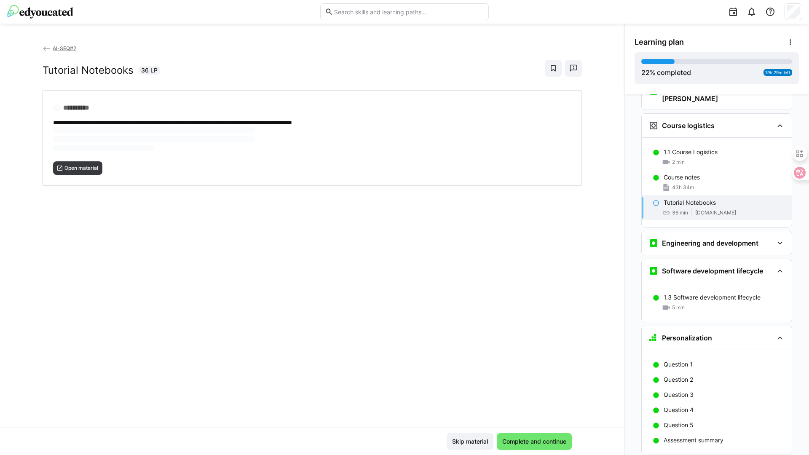
scroll to position [97, 0]
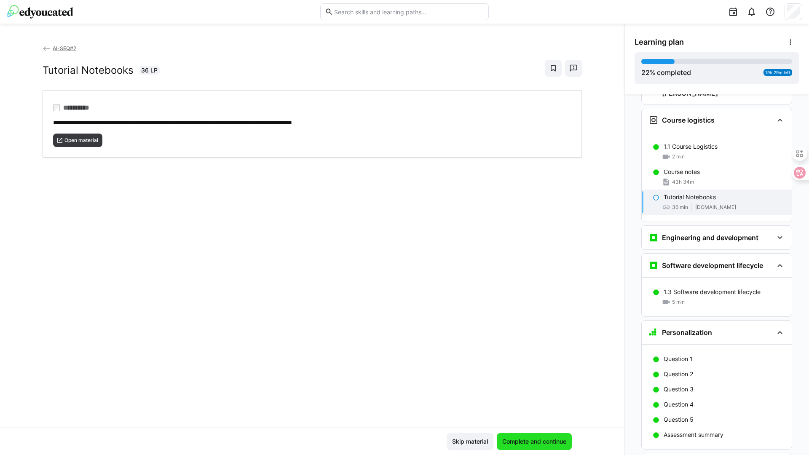
click at [536, 438] on span "Complete and continue" at bounding box center [534, 442] width 67 height 8
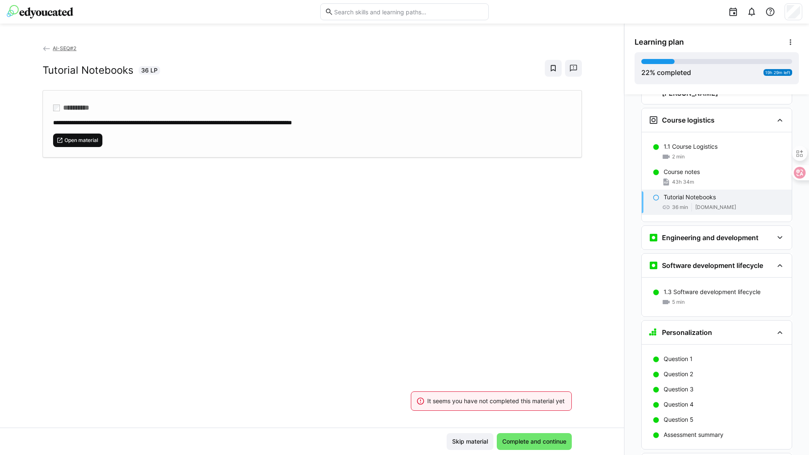
click at [80, 140] on span "Open material" at bounding box center [81, 140] width 35 height 7
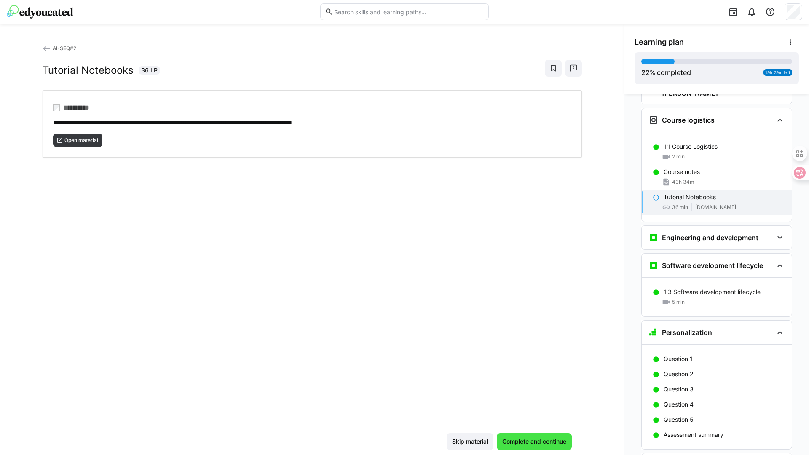
click at [532, 438] on span "Complete and continue" at bounding box center [534, 442] width 67 height 8
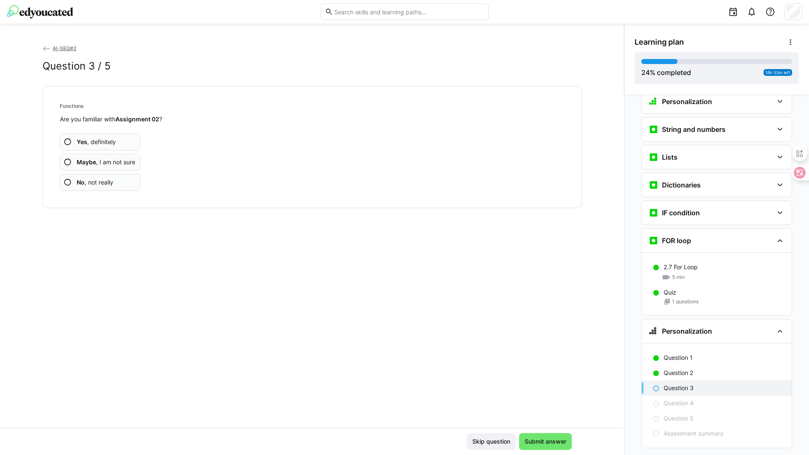
scroll to position [925, 0]
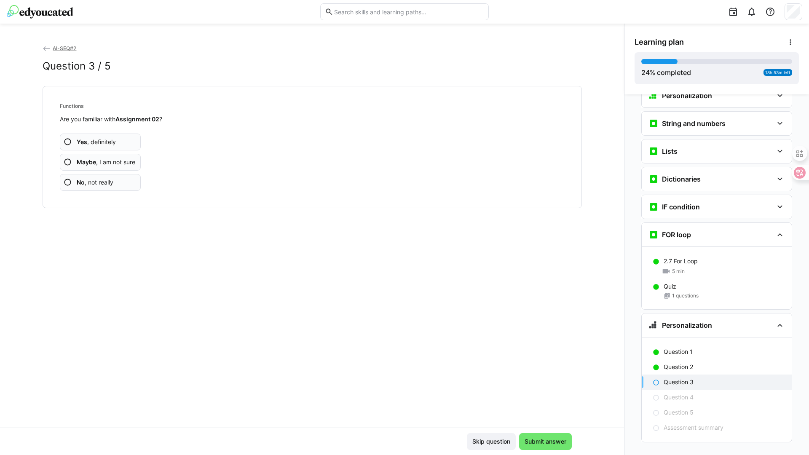
click at [121, 144] on app-assessment-question-radio "Yes , definitely" at bounding box center [100, 142] width 81 height 17
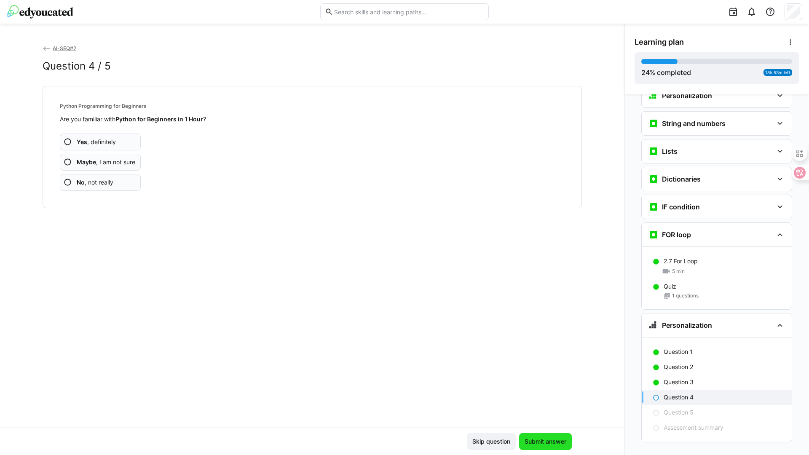
click at [545, 445] on span "Submit answer" at bounding box center [546, 442] width 44 height 8
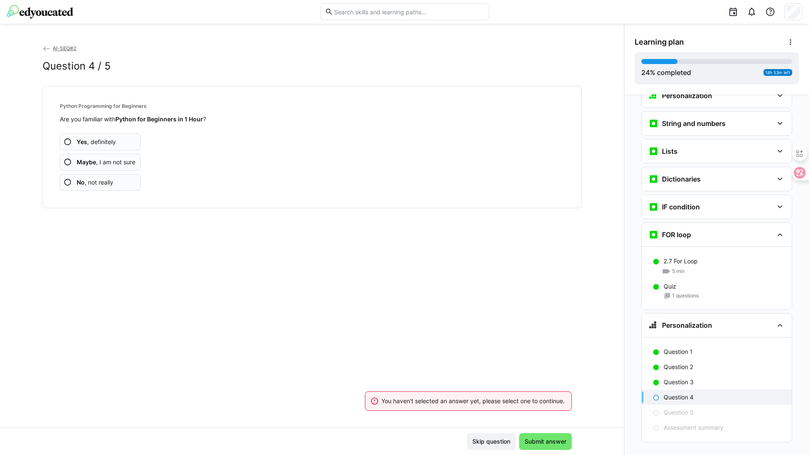
scroll to position [924, 0]
click at [88, 131] on div "Yes , definitely Maybe , I am not sure No , not really" at bounding box center [312, 157] width 505 height 67
click at [106, 138] on span "Yes , definitely" at bounding box center [96, 142] width 39 height 8
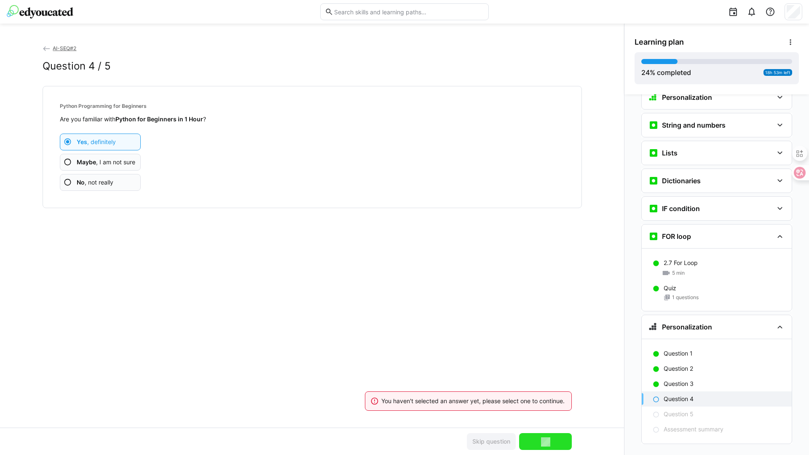
click at [559, 441] on span "Submit answer" at bounding box center [546, 442] width 44 height 8
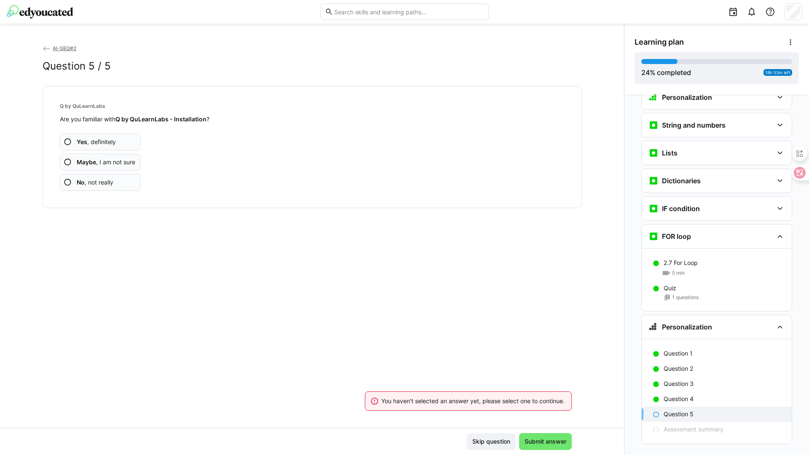
click at [126, 162] on span "Maybe , I am not sure" at bounding box center [106, 162] width 59 height 8
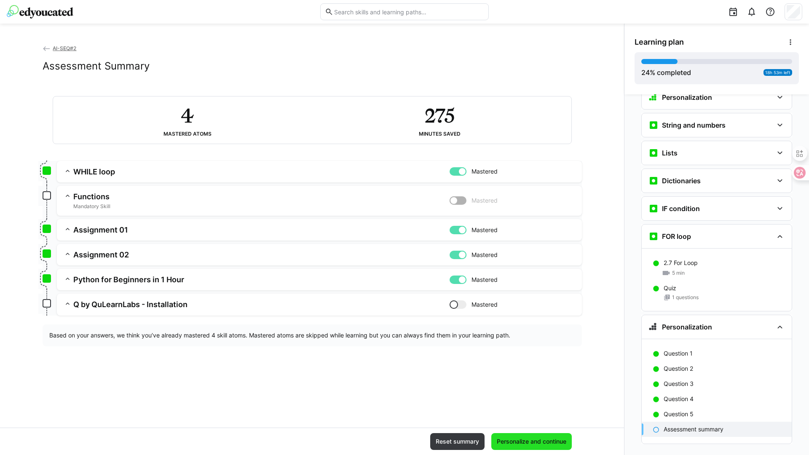
click at [546, 433] on span "Personalize and continue" at bounding box center [532, 441] width 81 height 17
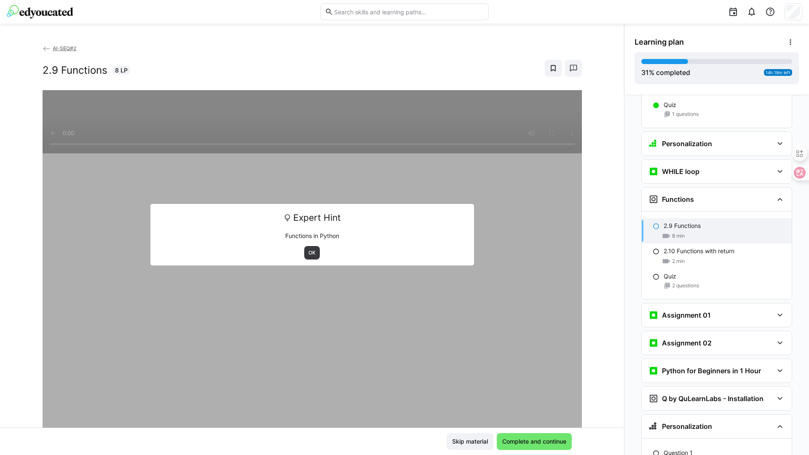
scroll to position [1120, 0]
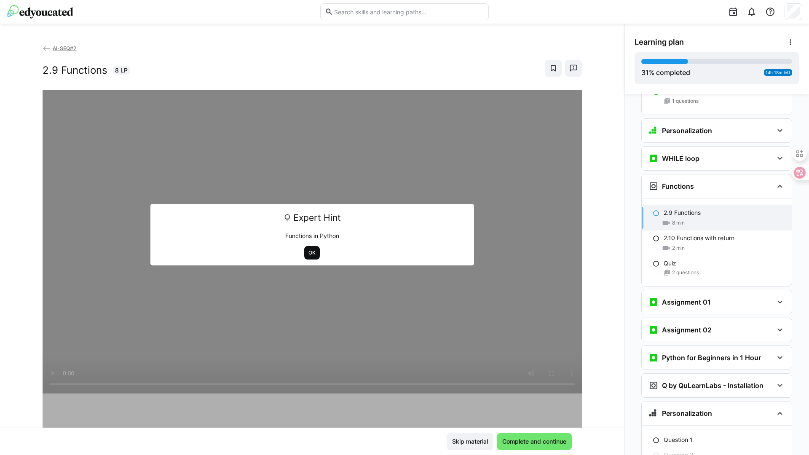
click at [310, 251] on span "OK" at bounding box center [312, 253] width 9 height 7
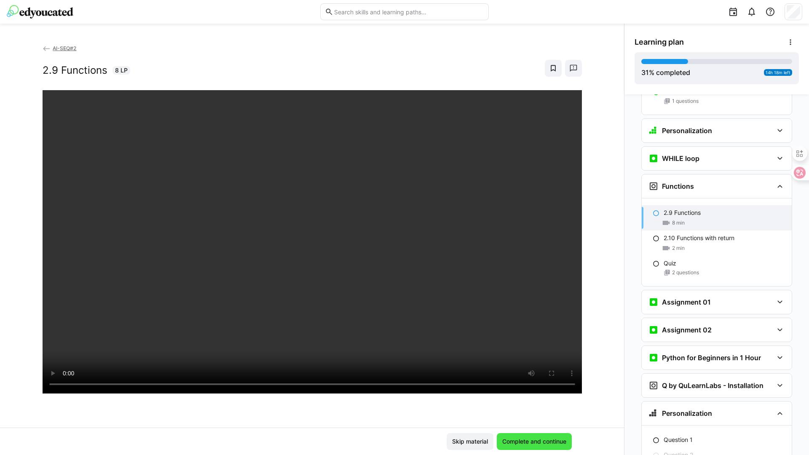
click at [521, 442] on span "Complete and continue" at bounding box center [534, 442] width 67 height 8
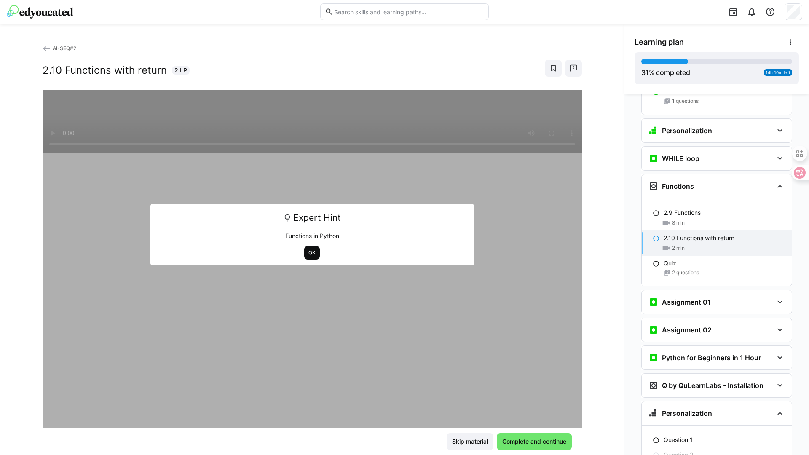
click at [308, 255] on span "OK" at bounding box center [312, 253] width 9 height 7
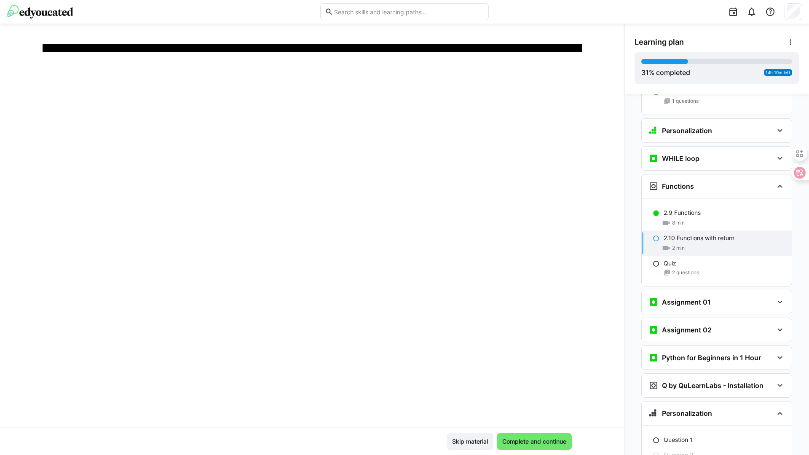
scroll to position [144, 0]
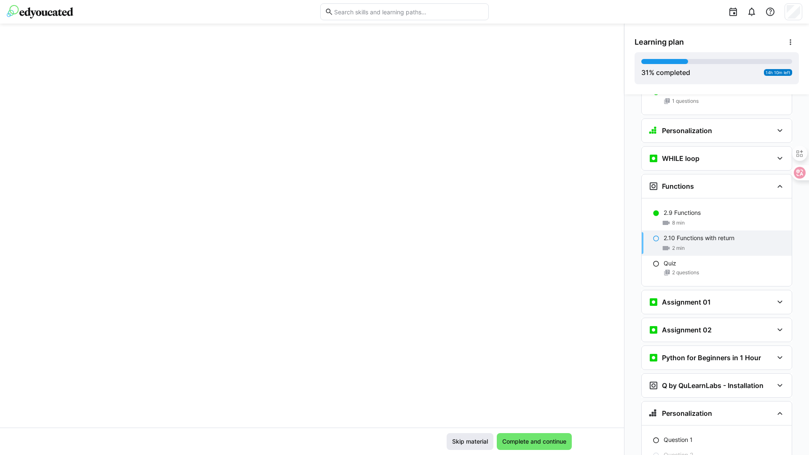
click at [461, 438] on span "Skip material" at bounding box center [470, 442] width 38 height 8
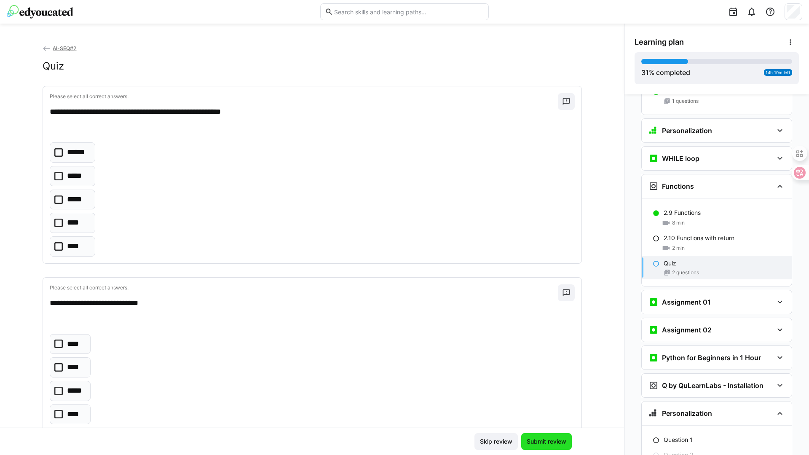
click at [543, 439] on span "Submit review" at bounding box center [547, 442] width 42 height 8
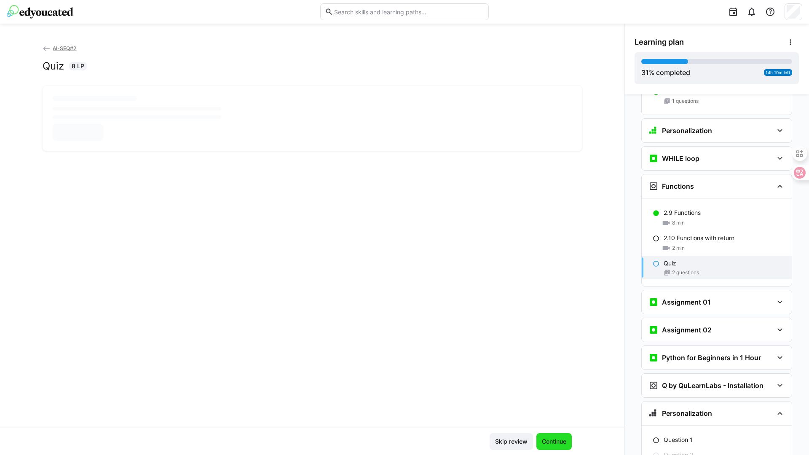
click at [550, 443] on span "Continue" at bounding box center [554, 442] width 27 height 8
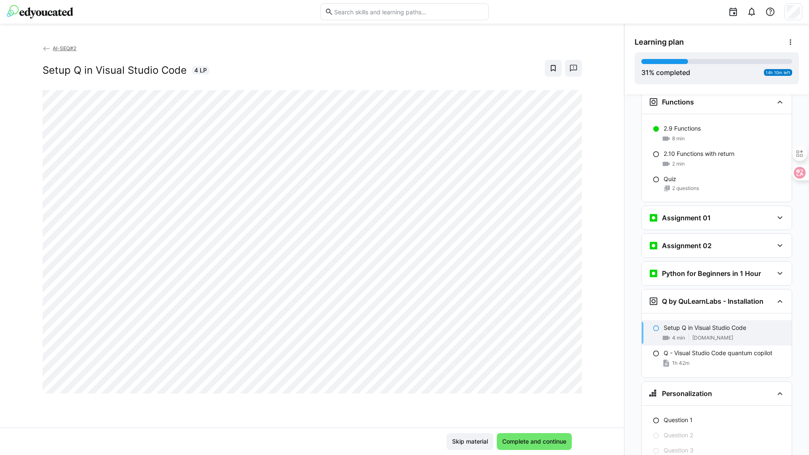
scroll to position [1208, 0]
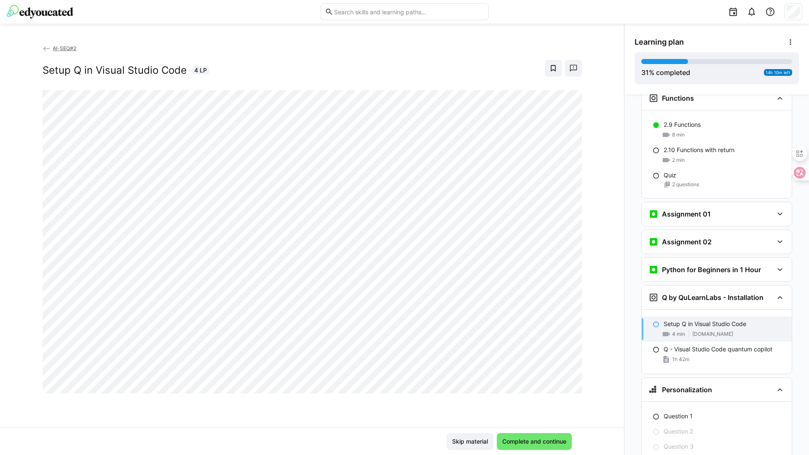
click at [550, 443] on span "Complete and continue" at bounding box center [534, 442] width 67 height 8
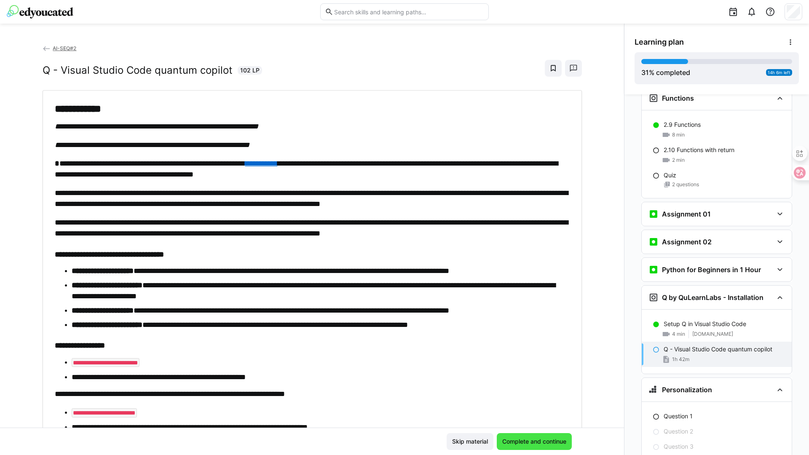
click at [532, 440] on span "Complete and continue" at bounding box center [534, 442] width 67 height 8
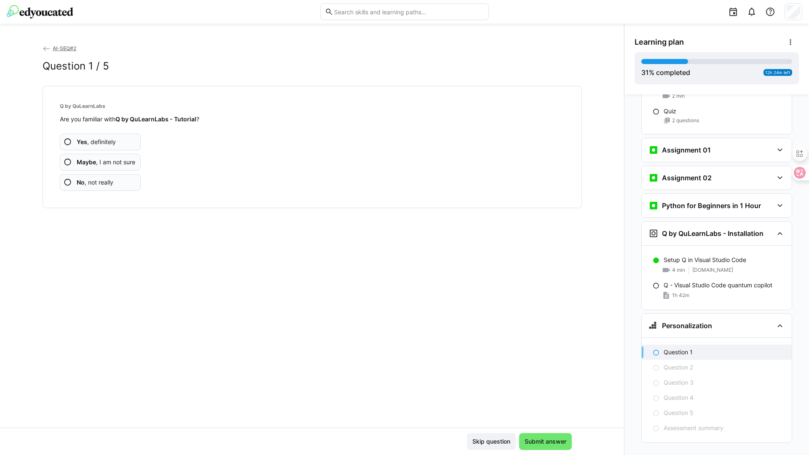
scroll to position [1273, 0]
click at [532, 440] on span "Submit answer" at bounding box center [546, 442] width 44 height 8
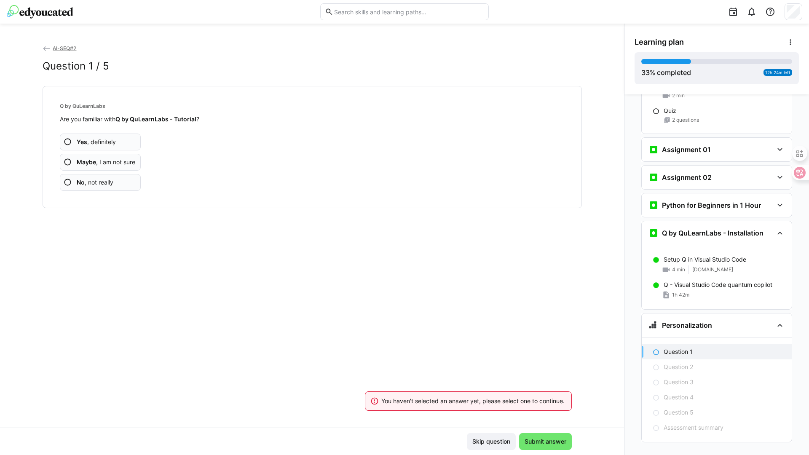
click at [119, 148] on app-assessment-question-radio "Yes , definitely" at bounding box center [100, 142] width 81 height 17
click at [129, 157] on app-assessment-question-radio "Maybe , I am not sure" at bounding box center [100, 162] width 81 height 17
click at [559, 441] on span "Submit answer" at bounding box center [546, 442] width 44 height 8
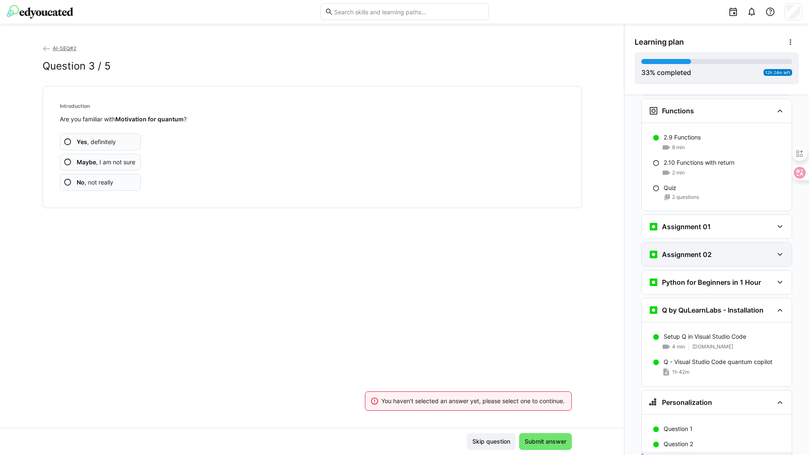
click at [722, 250] on div "Assignment 02" at bounding box center [711, 255] width 125 height 10
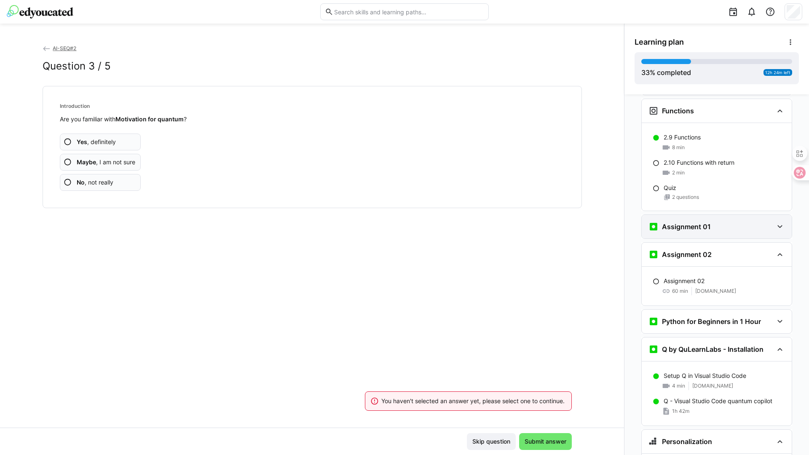
click at [689, 223] on h3 "Assignment 01" at bounding box center [686, 227] width 49 height 8
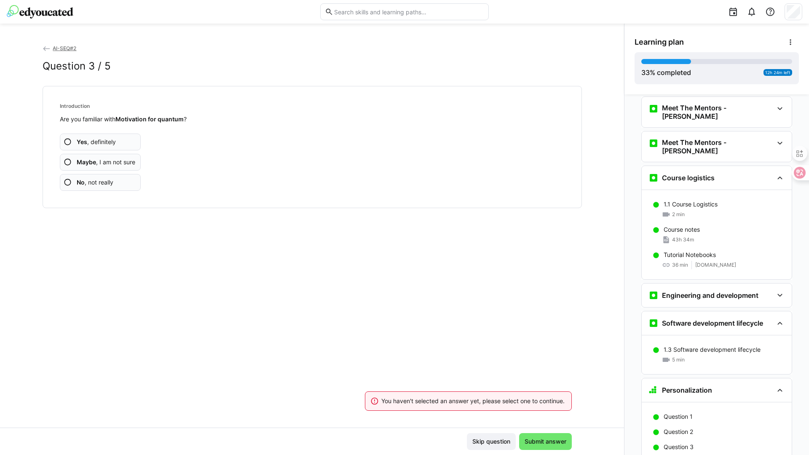
scroll to position [22, 0]
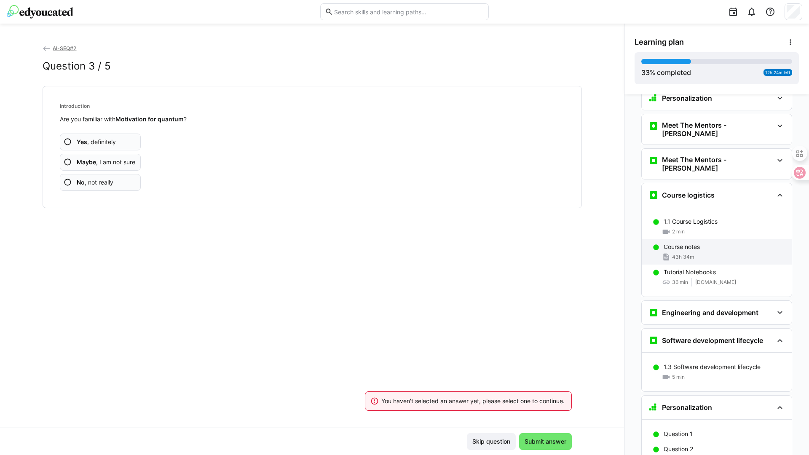
click at [682, 243] on p "Course notes" at bounding box center [682, 247] width 36 height 8
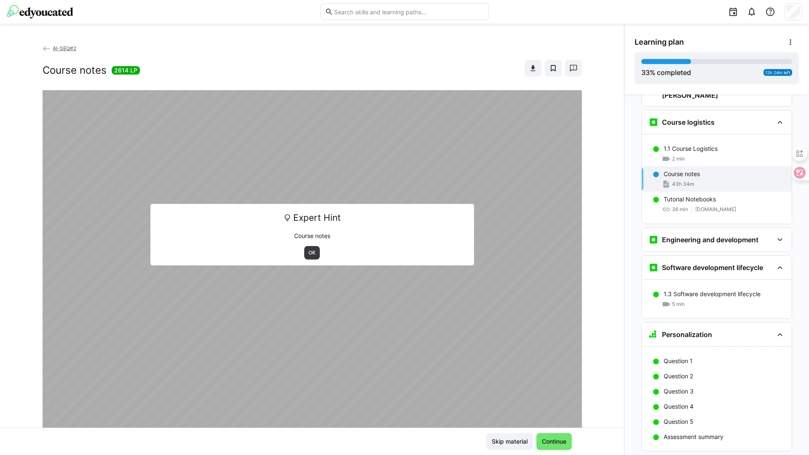
scroll to position [97, 0]
click at [310, 253] on span "OK" at bounding box center [312, 253] width 9 height 7
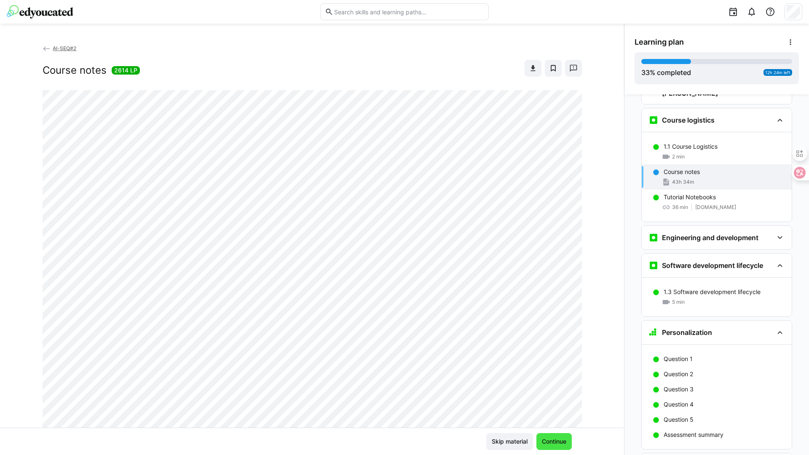
click at [548, 442] on span "Continue" at bounding box center [554, 442] width 27 height 8
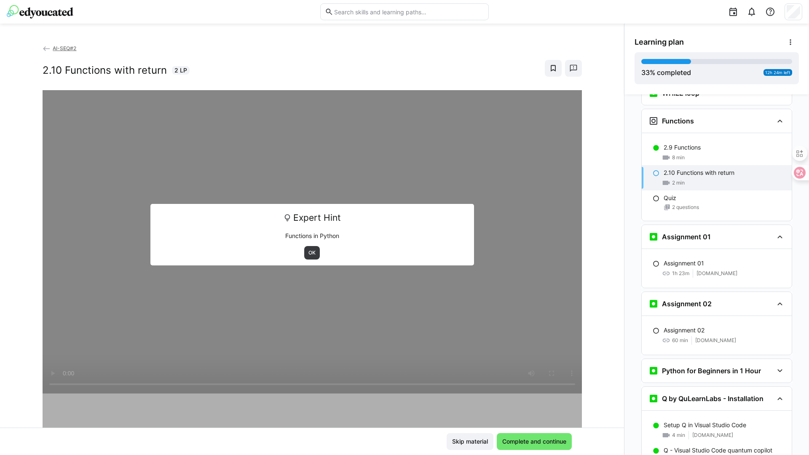
scroll to position [1186, 0]
click at [308, 254] on span "OK" at bounding box center [312, 253] width 9 height 7
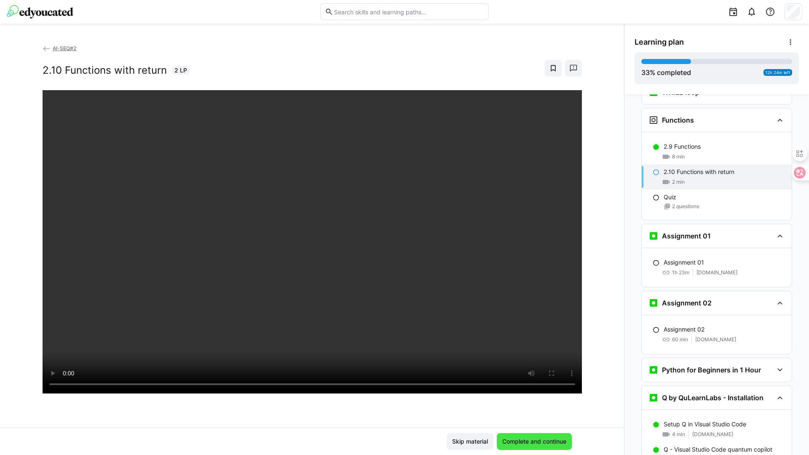
click at [544, 436] on span "Complete and continue" at bounding box center [534, 441] width 75 height 17
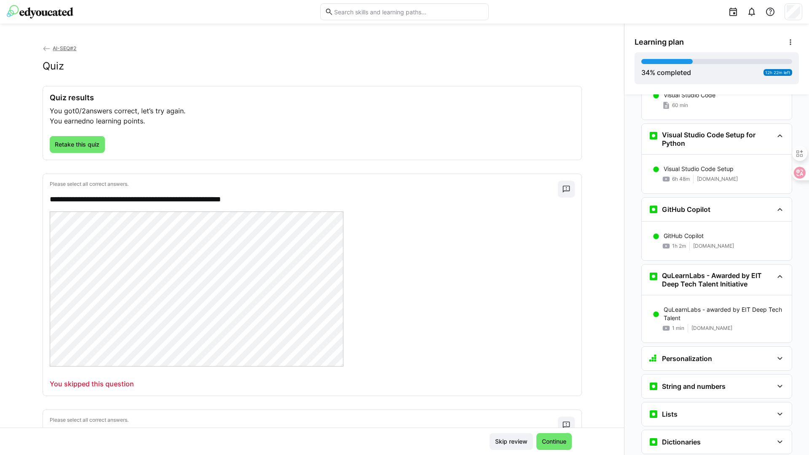
scroll to position [0, 0]
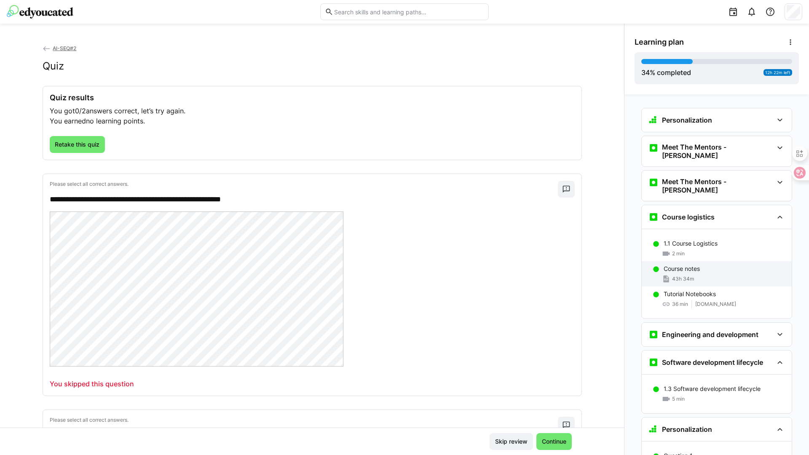
click at [688, 265] on p "Course notes" at bounding box center [682, 269] width 36 height 8
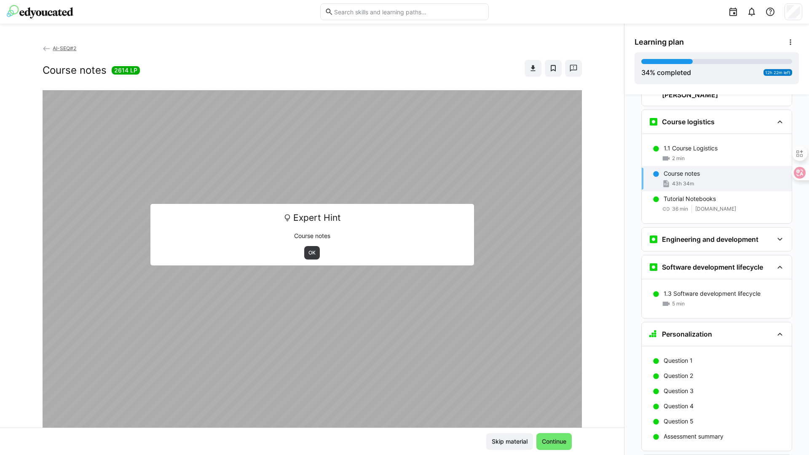
scroll to position [97, 0]
click at [308, 254] on span "OK" at bounding box center [312, 253] width 9 height 7
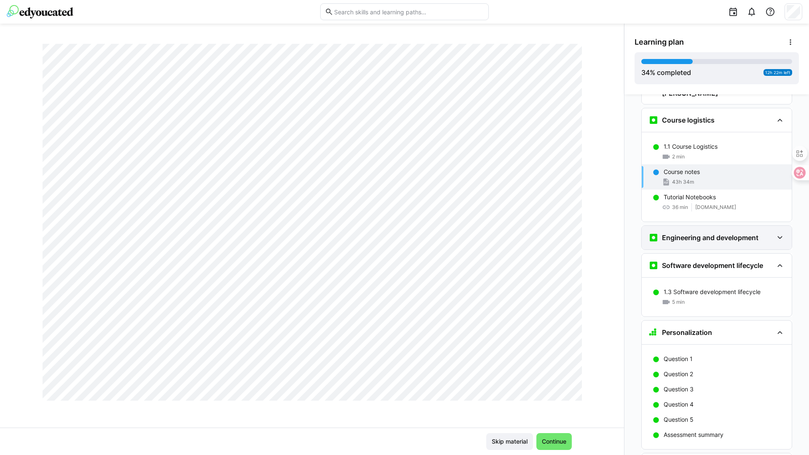
scroll to position [2033, 0]
